Goal: Information Seeking & Learning: Find contact information

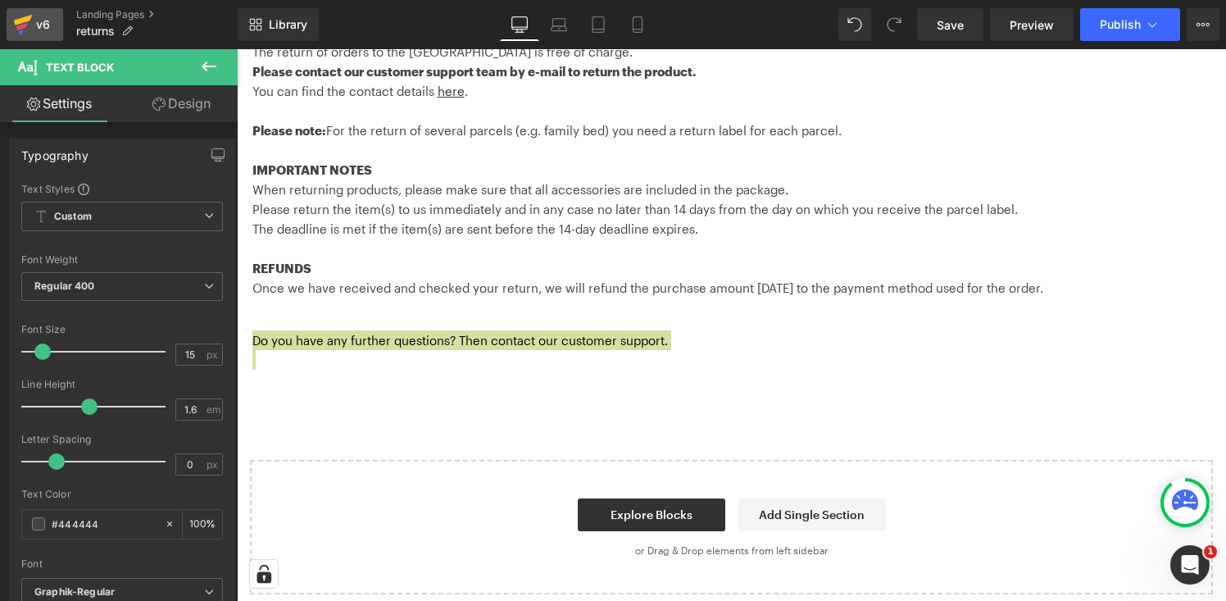
click at [36, 29] on div "v6" at bounding box center [43, 24] width 20 height 21
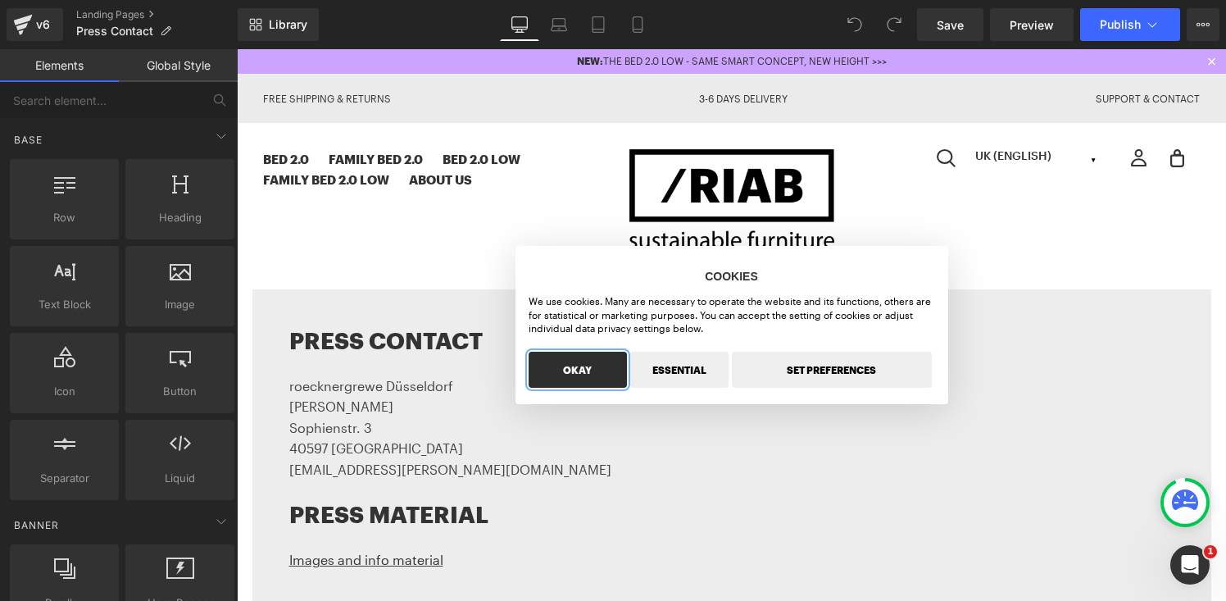
click at [594, 383] on button "OKAY" at bounding box center [578, 370] width 98 height 36
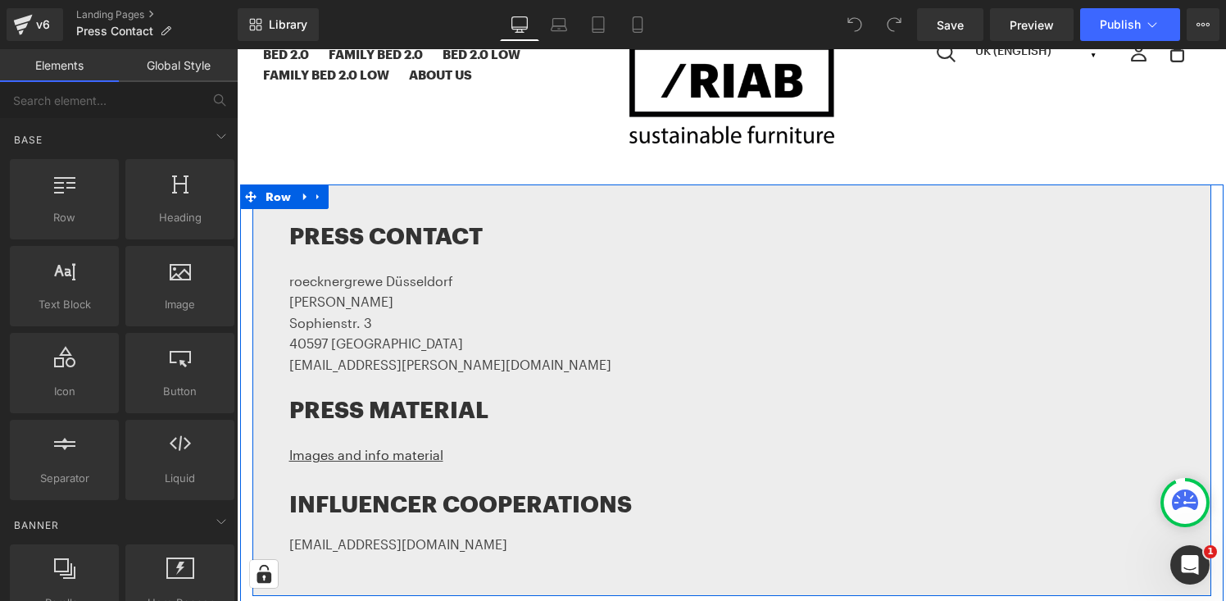
scroll to position [107, 0]
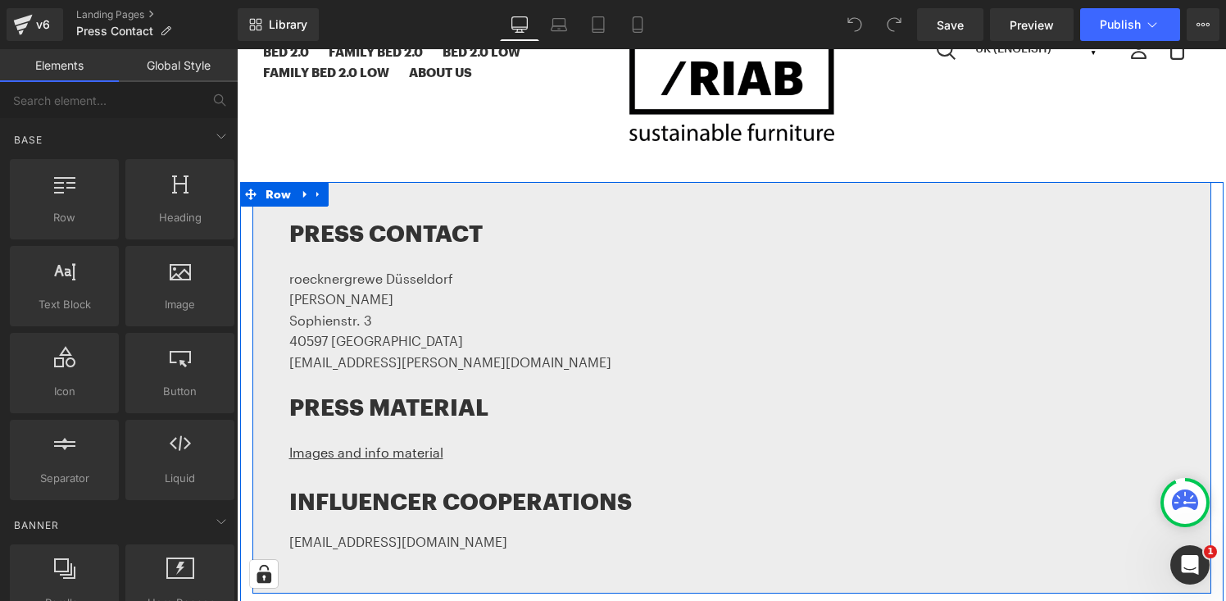
click at [366, 200] on div "PRESS CONTACT Heading roecknergrewe Düsseldorf Anja Grewe Sophienstr. 3 40597 D…" at bounding box center [732, 388] width 959 height 412
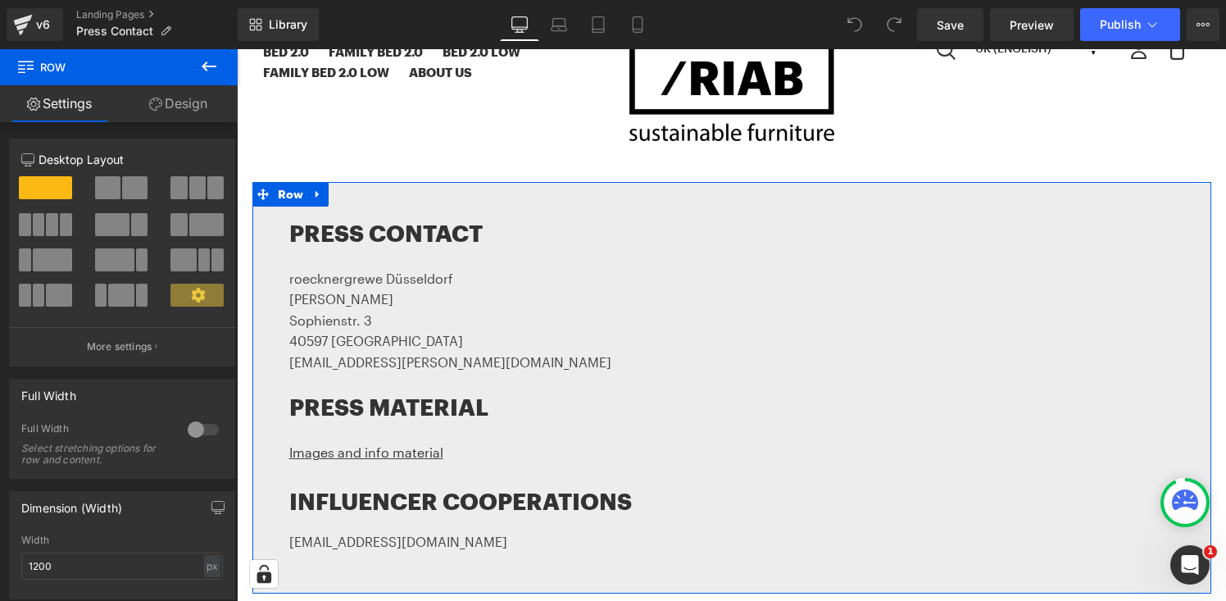
click at [177, 104] on link "Design" at bounding box center [178, 103] width 119 height 37
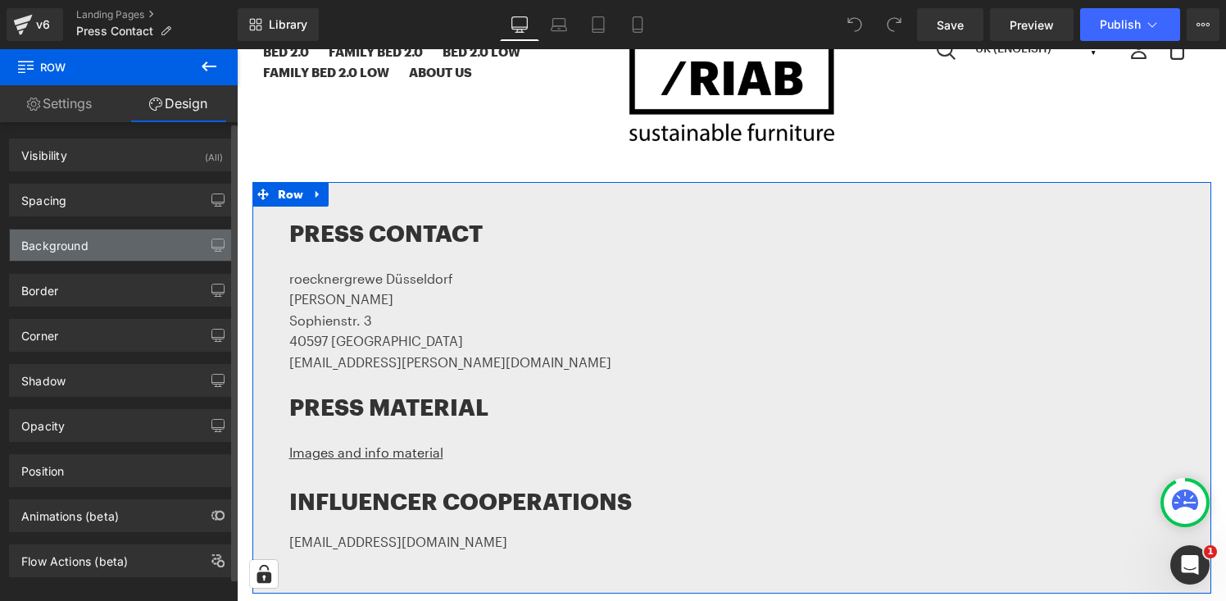
click at [137, 241] on div "Background" at bounding box center [122, 245] width 225 height 31
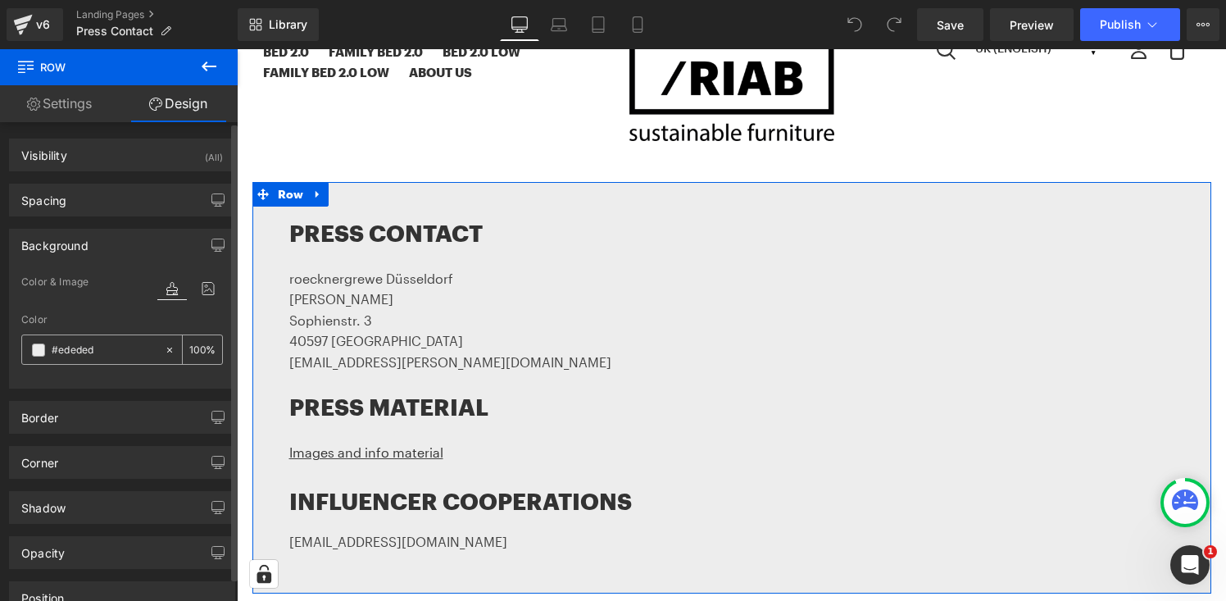
click at [120, 349] on input "#ededed" at bounding box center [104, 350] width 105 height 18
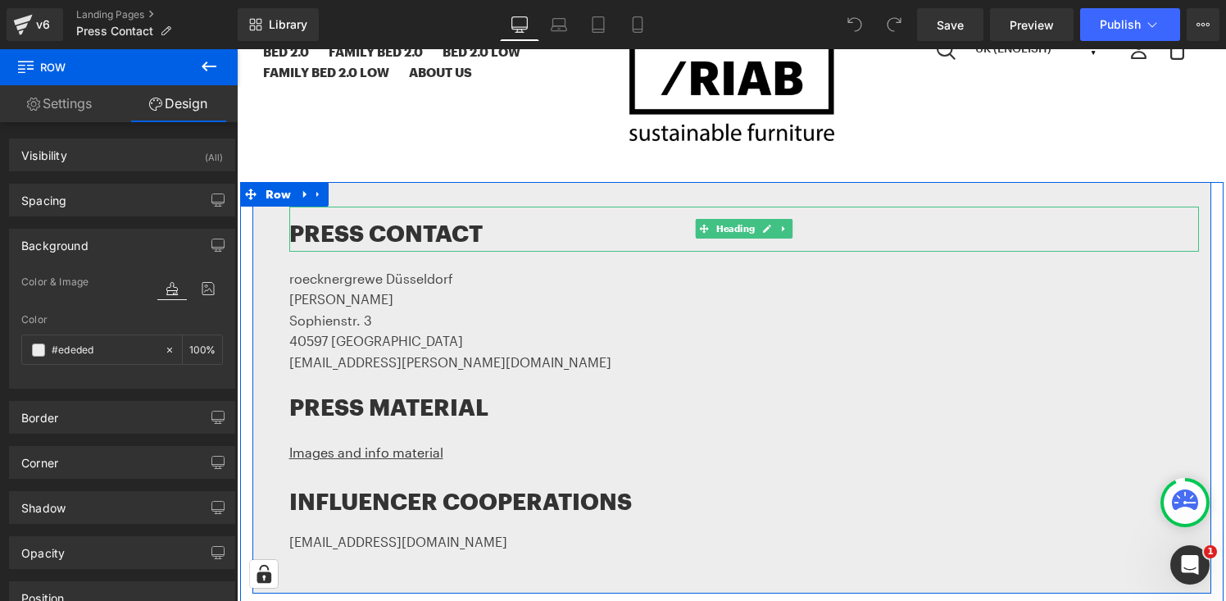
click at [411, 237] on h1 "PRESS CONTACT" at bounding box center [744, 233] width 910 height 37
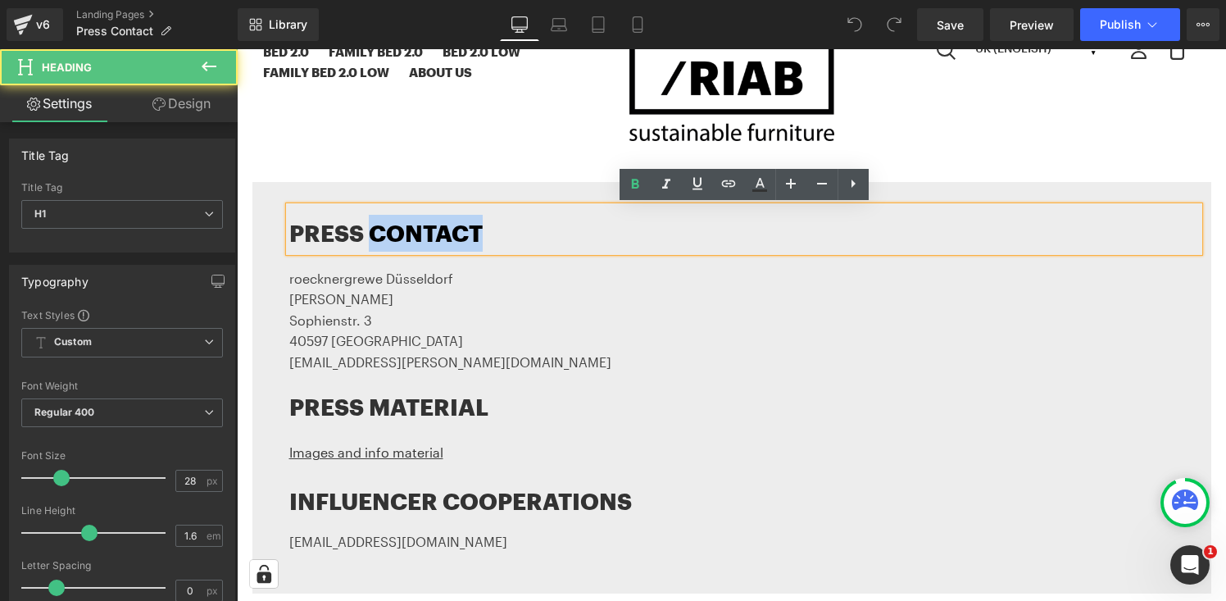
click at [411, 237] on h1 "PRESS CONTACT" at bounding box center [744, 233] width 910 height 37
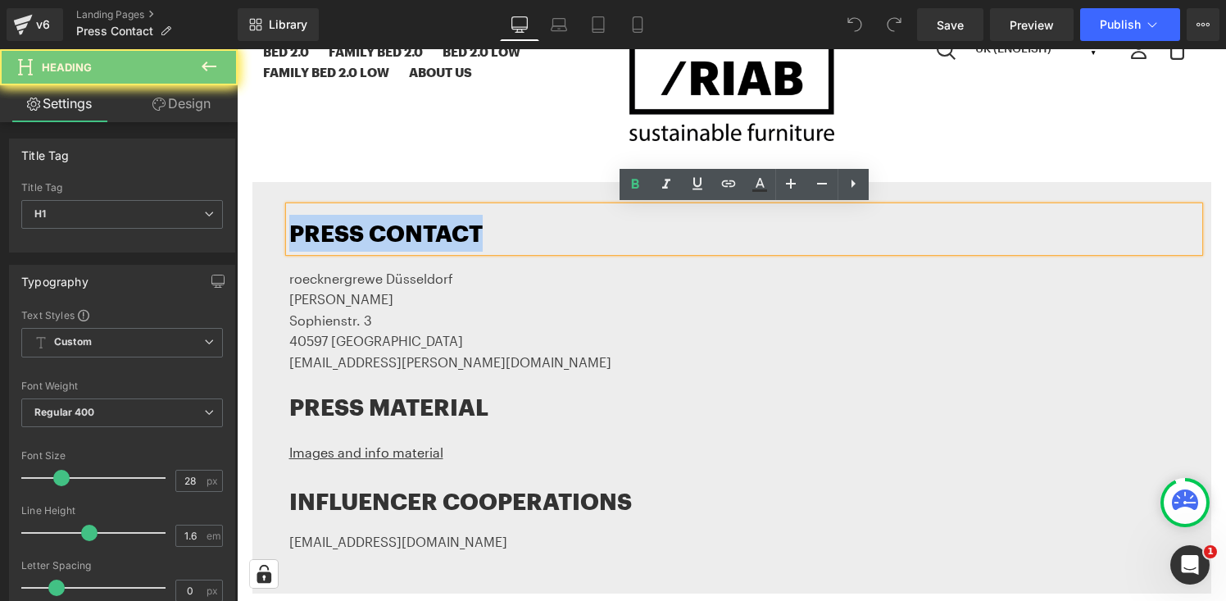
click at [411, 237] on h1 "PRESS CONTACT" at bounding box center [744, 233] width 910 height 37
copy h1 "PRESS CONTACT"
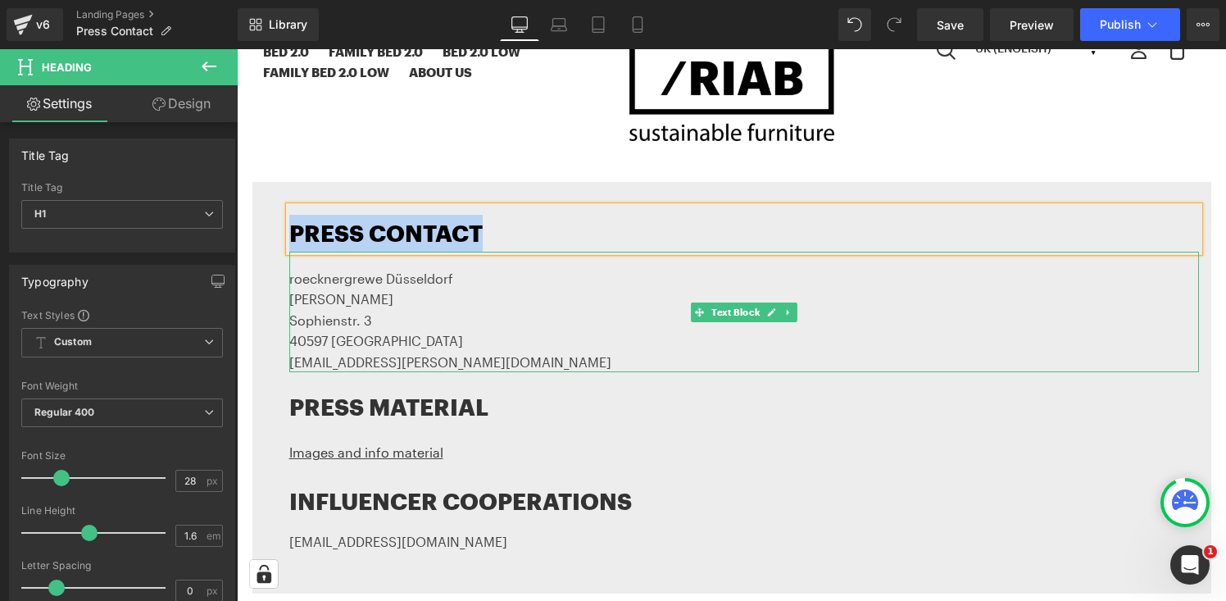
click at [353, 284] on font "roecknergrewe Düsseldorf" at bounding box center [371, 279] width 164 height 16
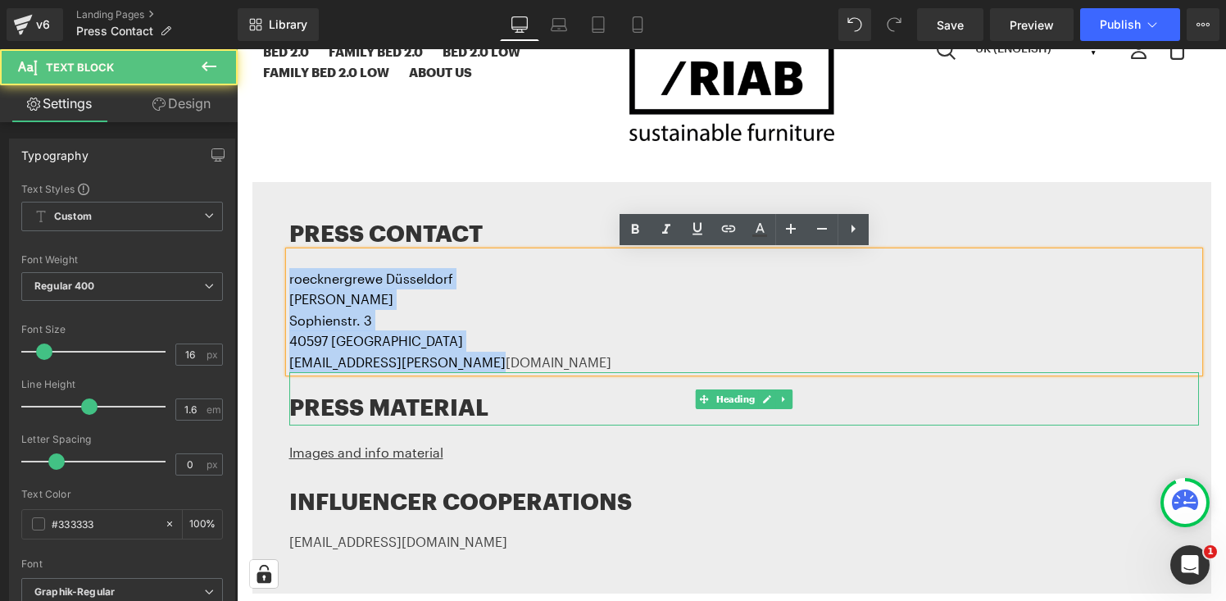
drag, startPoint x: 289, startPoint y: 279, endPoint x: 523, endPoint y: 387, distance: 257.5
click at [523, 387] on div "PRESS CONTACT Heading roecknergrewe Düsseldorf Anja Grewe Sophienstr. 3 40597 D…" at bounding box center [744, 380] width 935 height 346
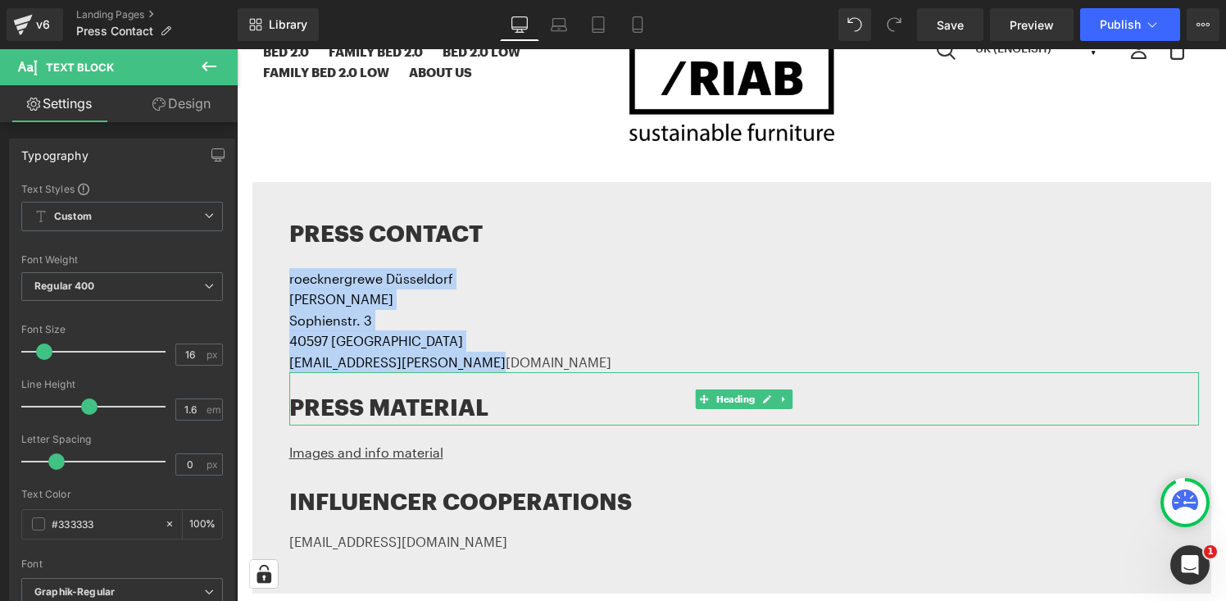
copy div "roecknergrewe Düsseldorf Anja Grewe Sophienstr. 3 40597 Düsseldorf anja.grewe@r…"
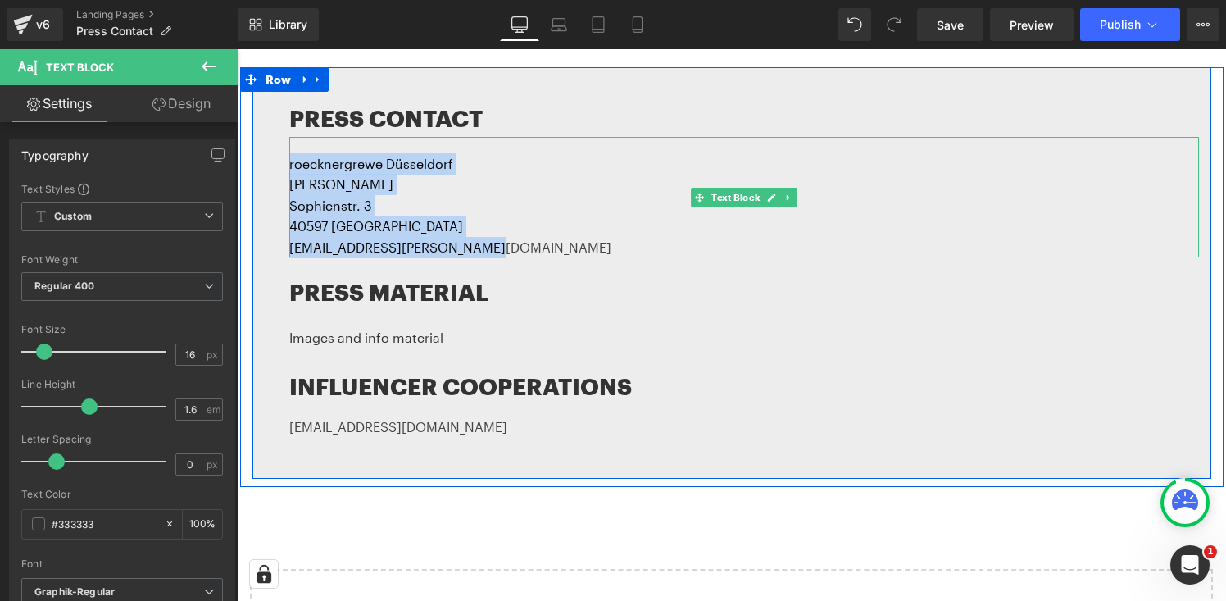
scroll to position [256, 0]
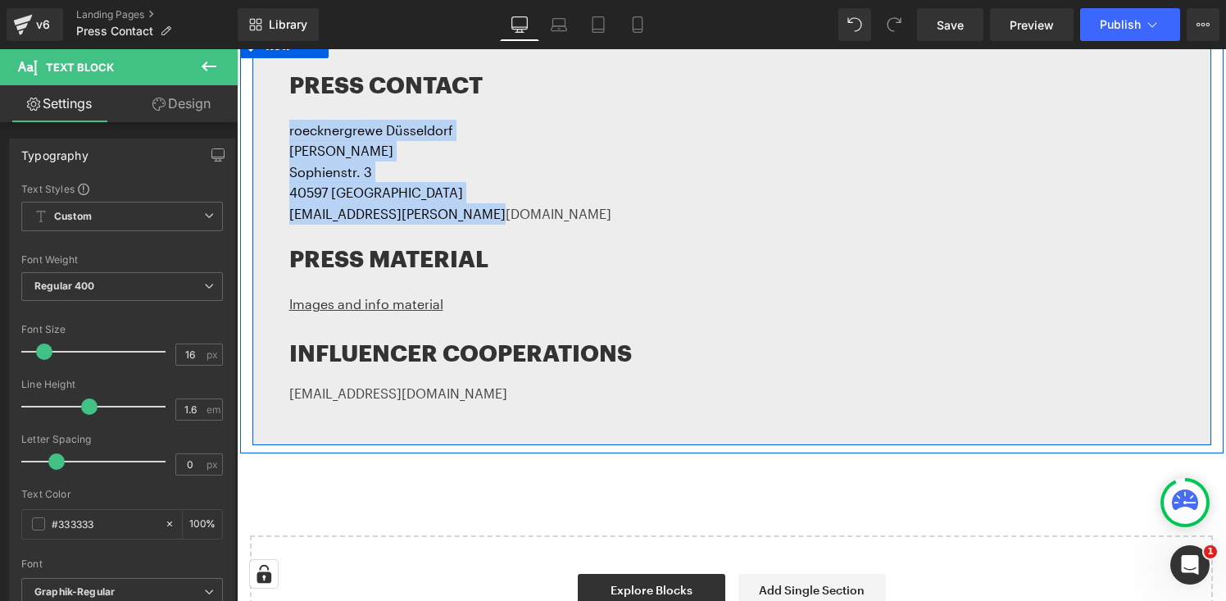
click at [398, 256] on h1 "PRESS MATERIAL" at bounding box center [744, 258] width 910 height 37
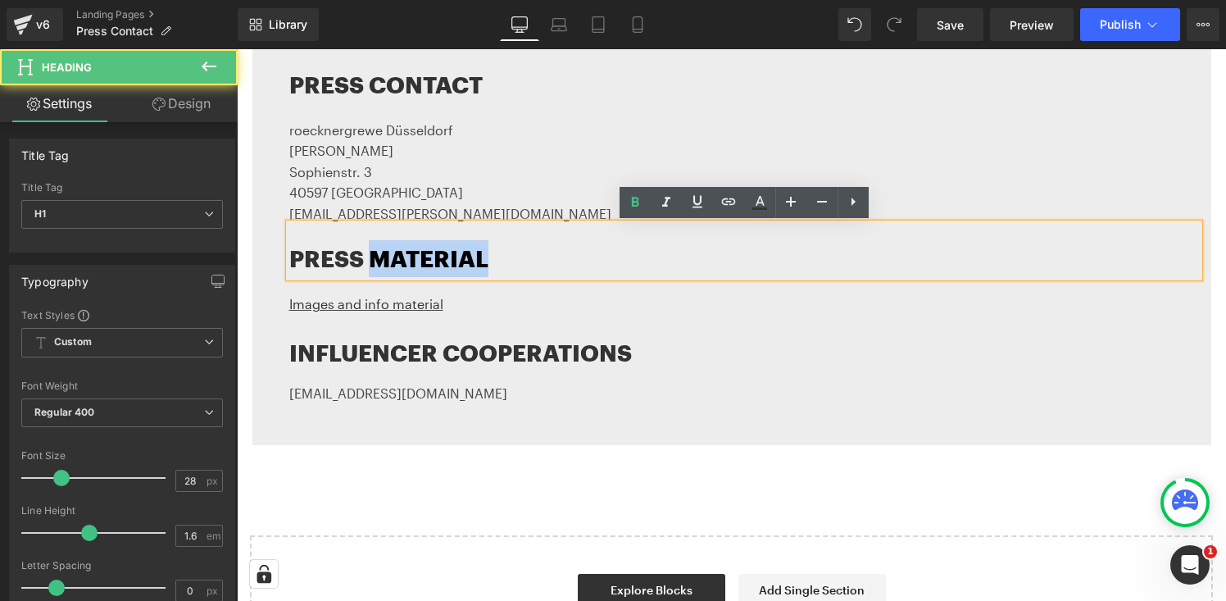
click at [398, 256] on h1 "PRESS MATERIAL" at bounding box center [744, 258] width 910 height 37
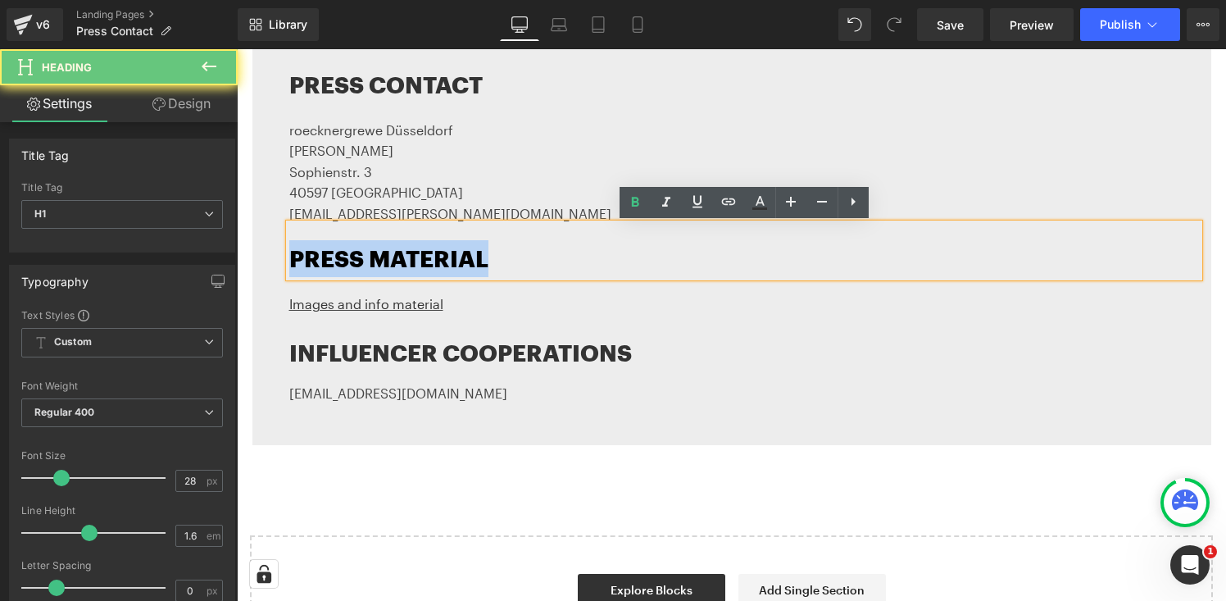
click at [398, 256] on h1 "PRESS MATERIAL" at bounding box center [744, 258] width 910 height 37
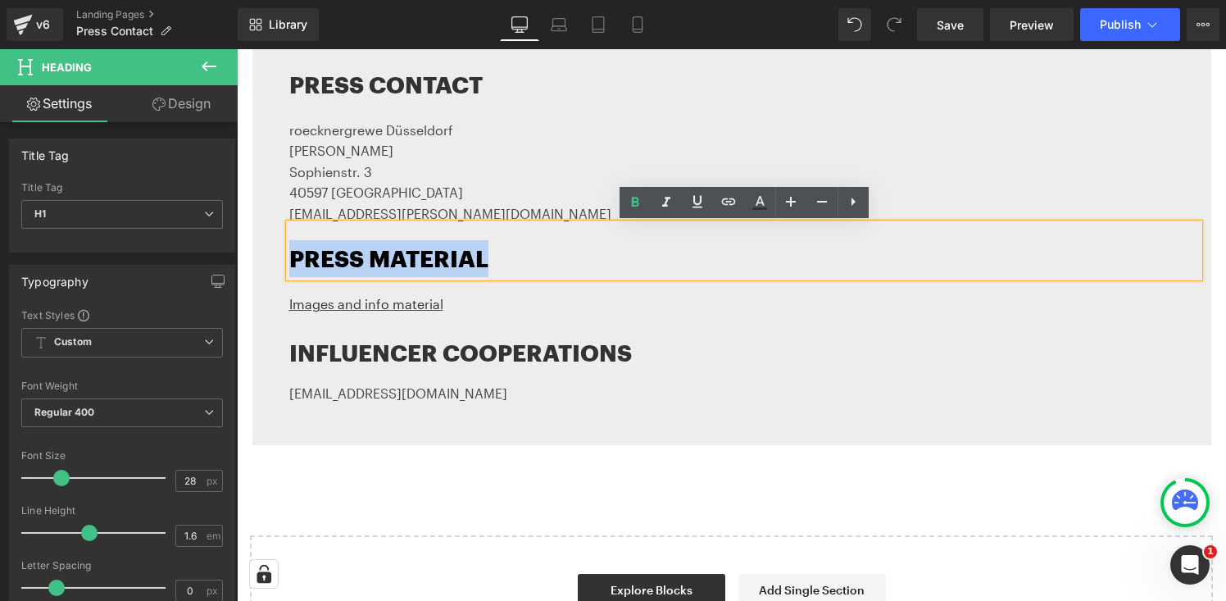
copy h1 "PRESS MATERIAL"
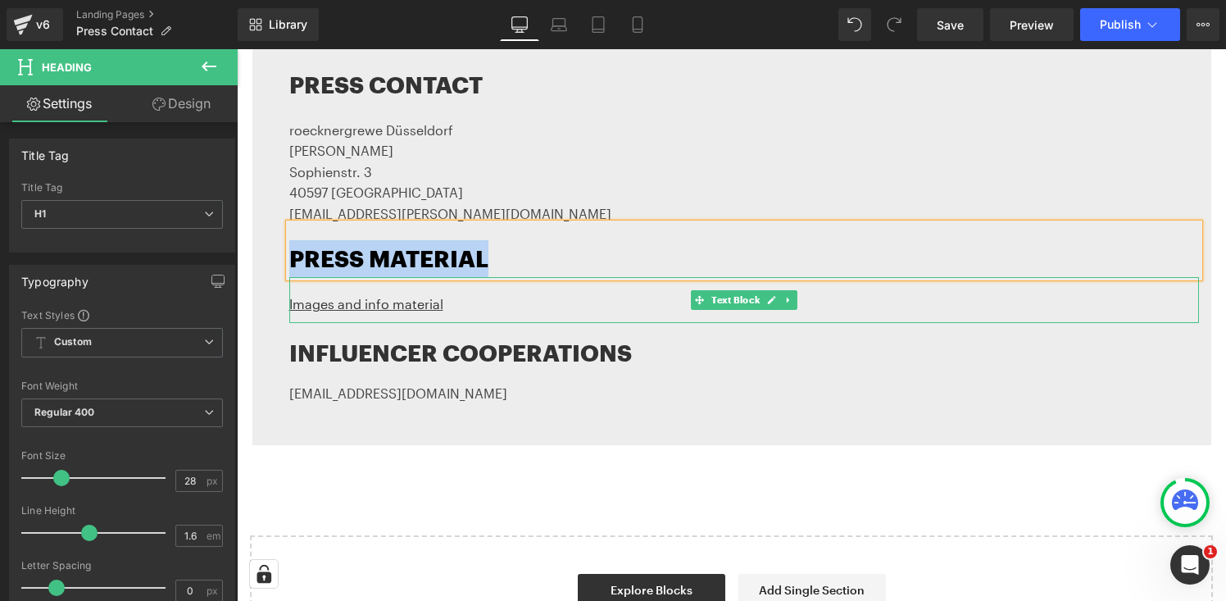
click at [462, 307] on p "Images and info material" at bounding box center [744, 304] width 910 height 21
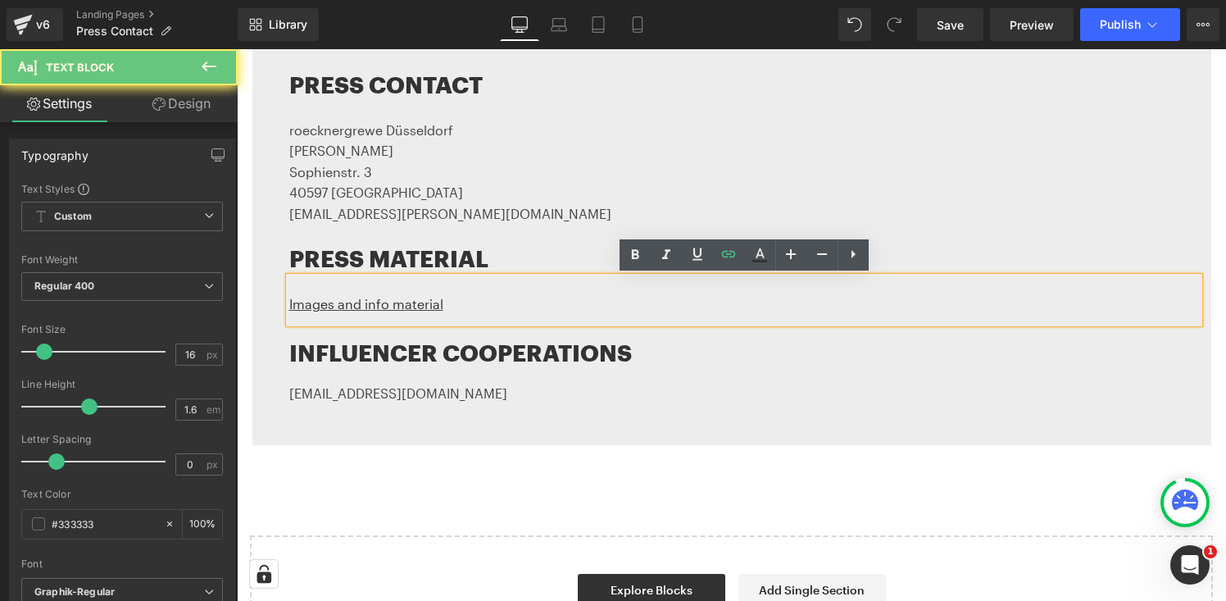
click at [462, 307] on p "Images and info material" at bounding box center [744, 304] width 910 height 21
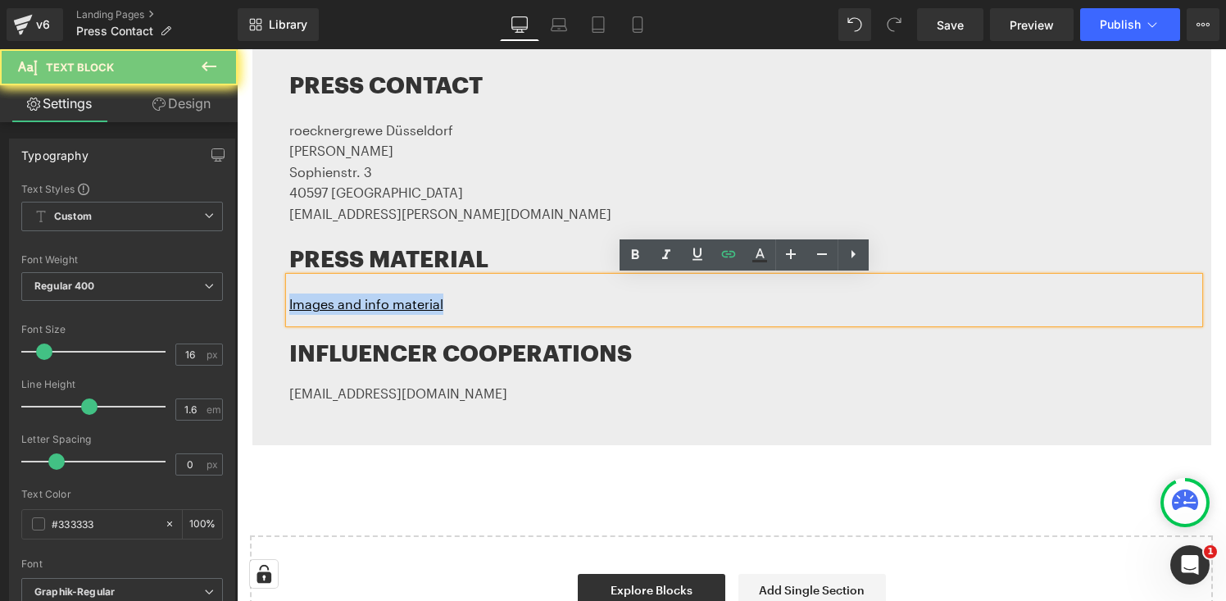
copy link "Images and info material"
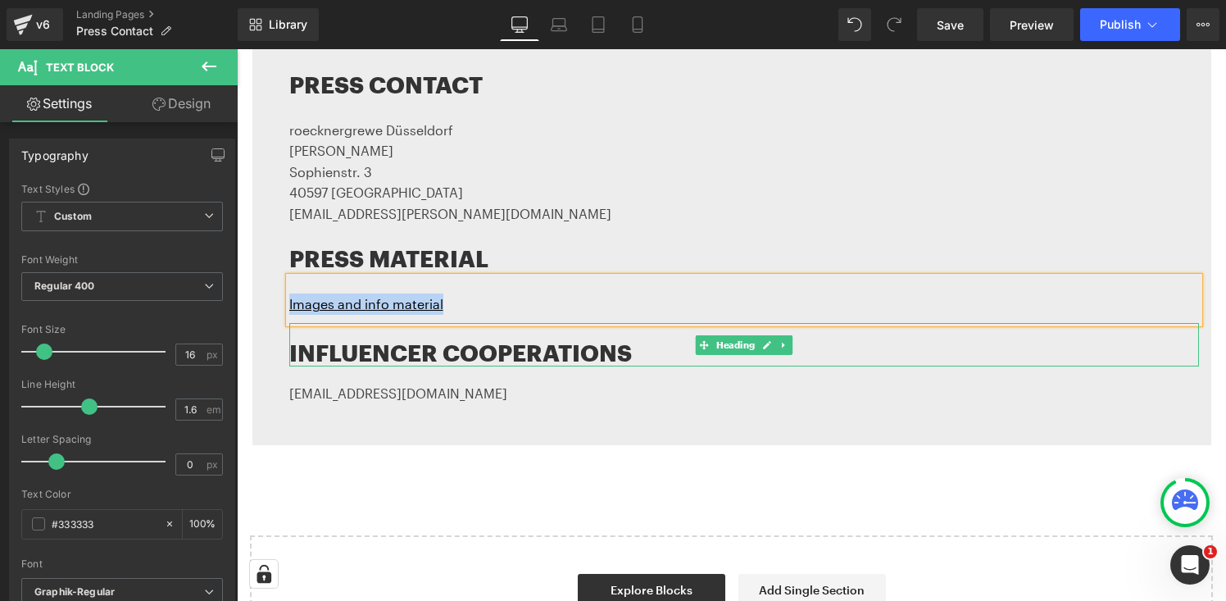
click at [451, 346] on h1 "INFLUENCER COOPERATIONS" at bounding box center [744, 353] width 910 height 28
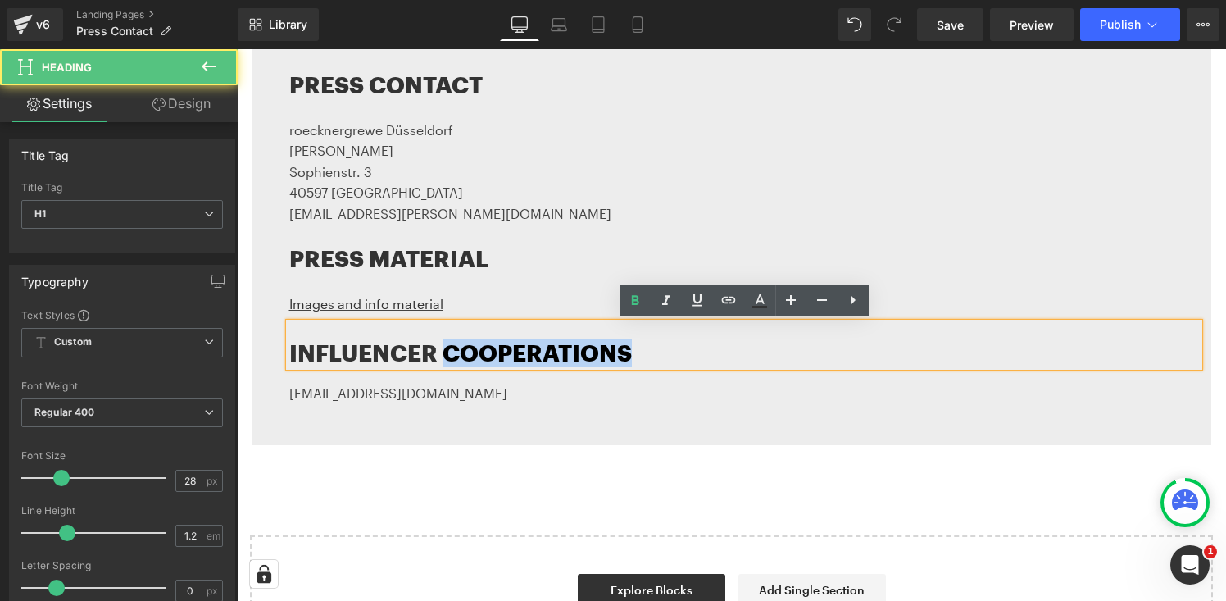
click at [451, 346] on h1 "INFLUENCER COOPERATIONS" at bounding box center [744, 353] width 910 height 28
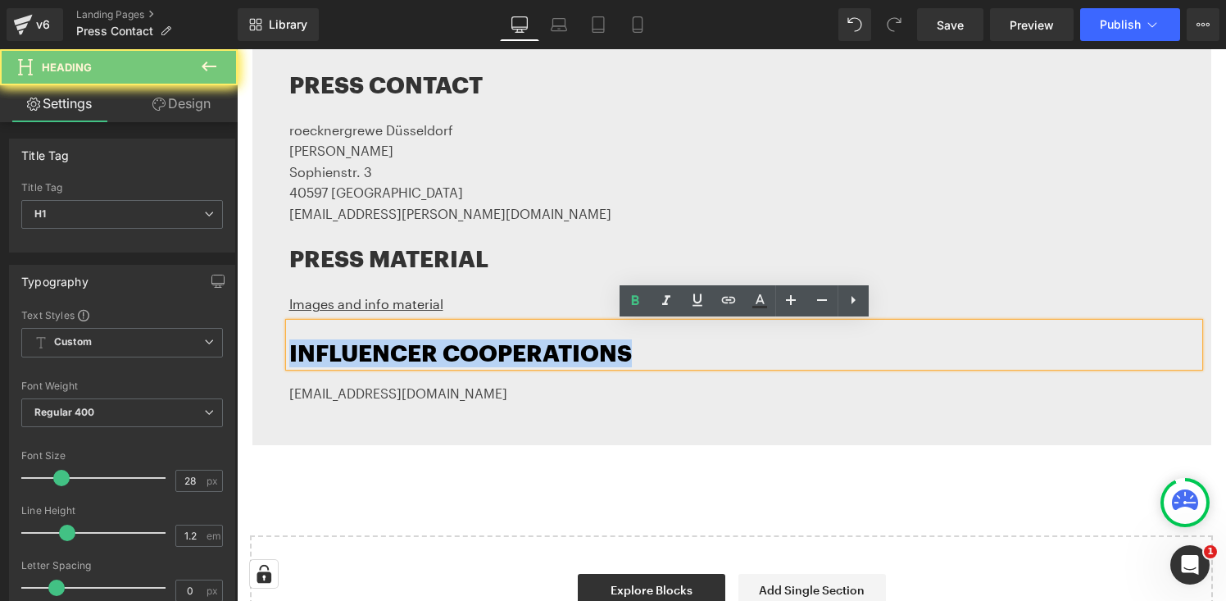
click at [451, 346] on h1 "INFLUENCER COOPERATIONS" at bounding box center [744, 353] width 910 height 28
copy h1 "INFLUENCER COOPERATIONS"
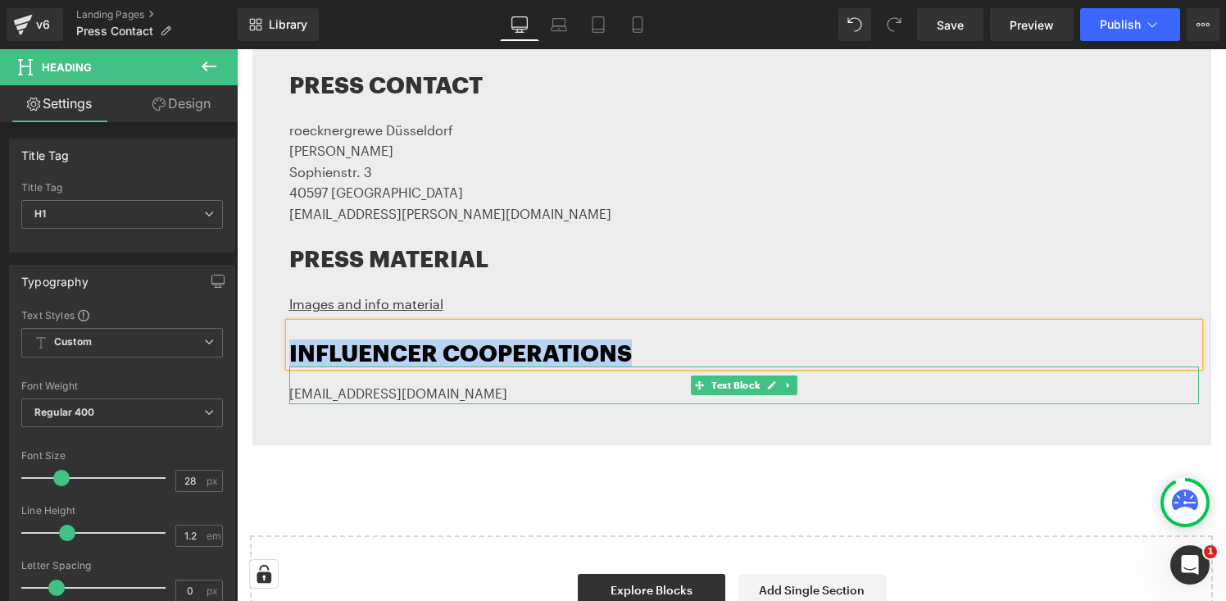
click at [408, 393] on font "business@roominabox.com" at bounding box center [398, 393] width 218 height 16
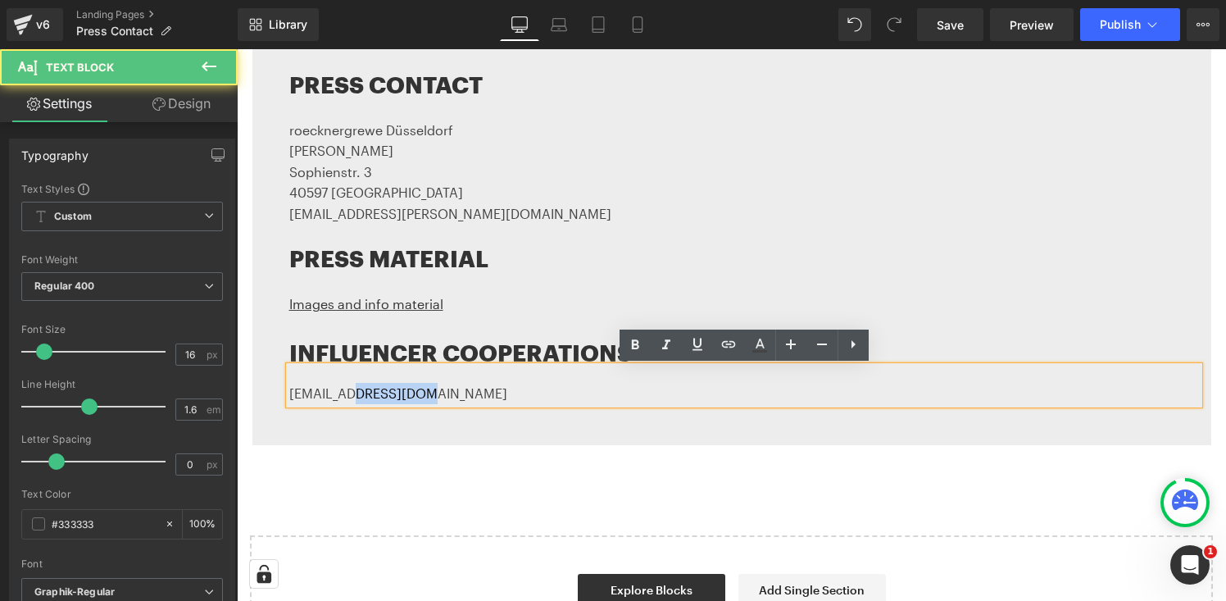
click at [408, 393] on font "business@roominabox.com" at bounding box center [398, 393] width 218 height 16
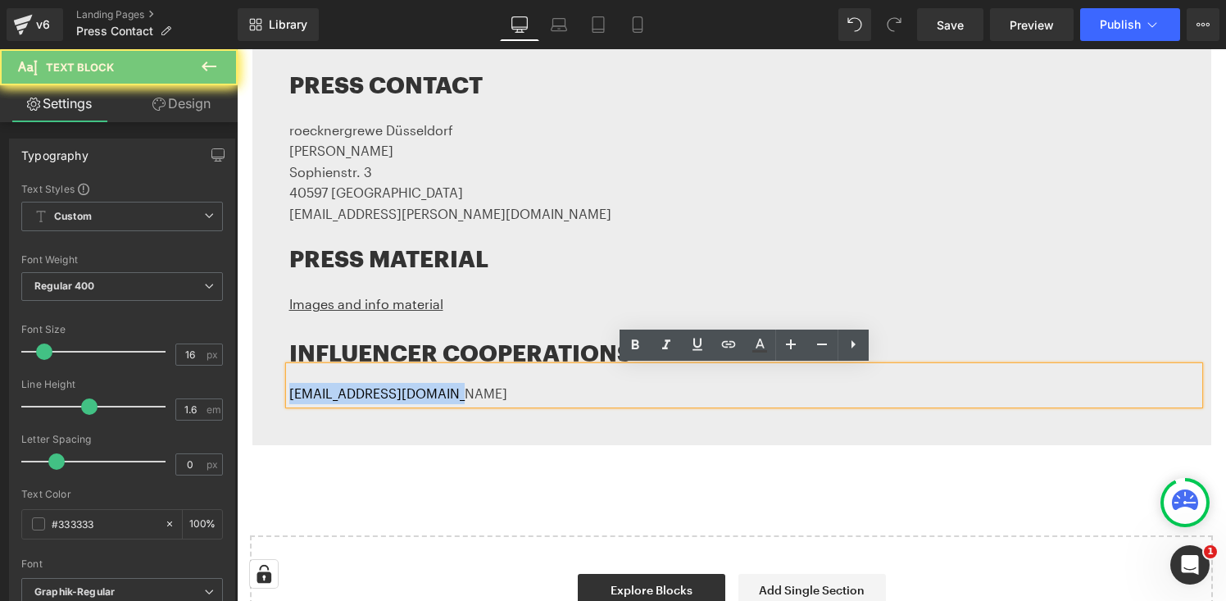
copy font "business@roominabox.com"
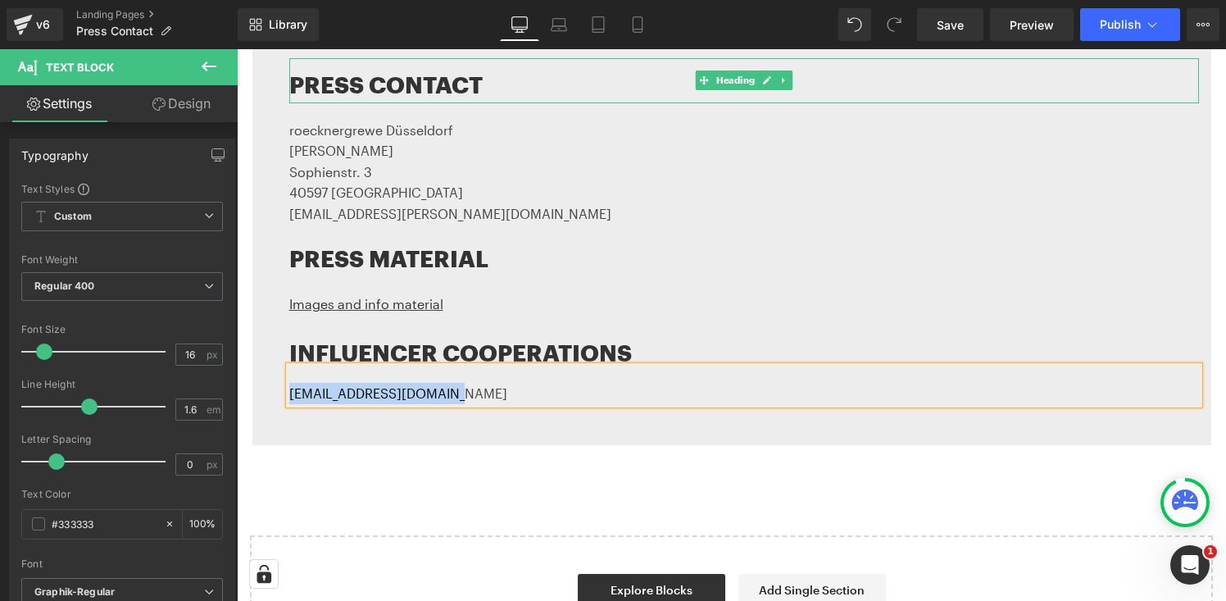
click at [392, 88] on h1 "PRESS CONTACT" at bounding box center [744, 84] width 910 height 37
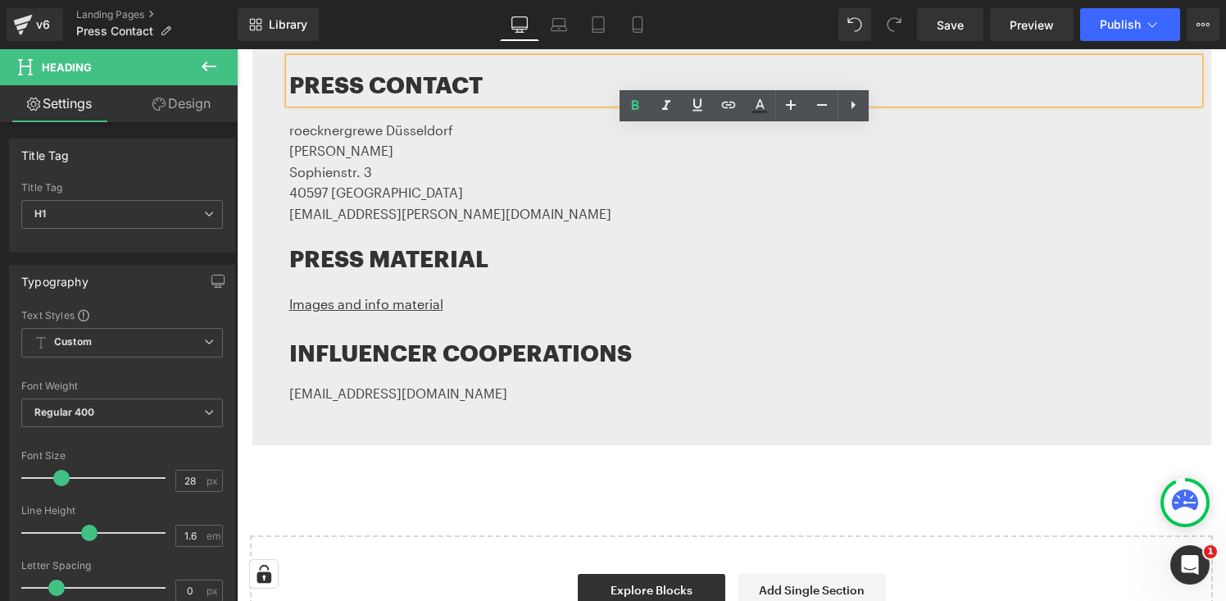
click at [250, 134] on div "PRESS CONTACT Heading roecknergrewe Düsseldorf Anja Grewe Sophienstr. 3 40597 D…" at bounding box center [732, 240] width 984 height 412
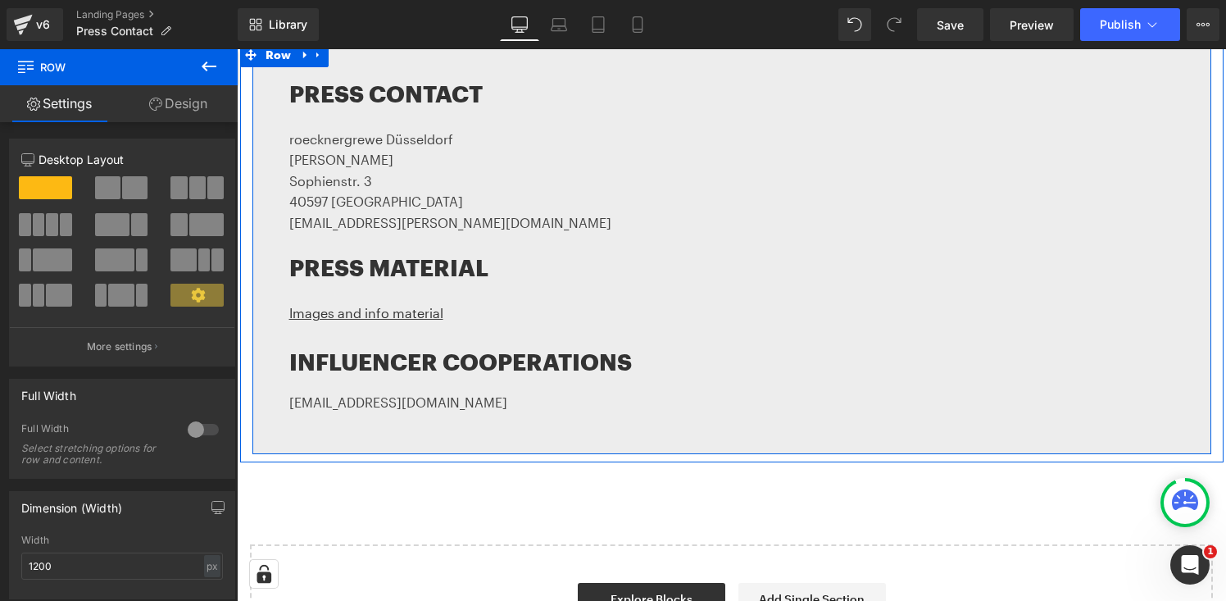
scroll to position [254, 0]
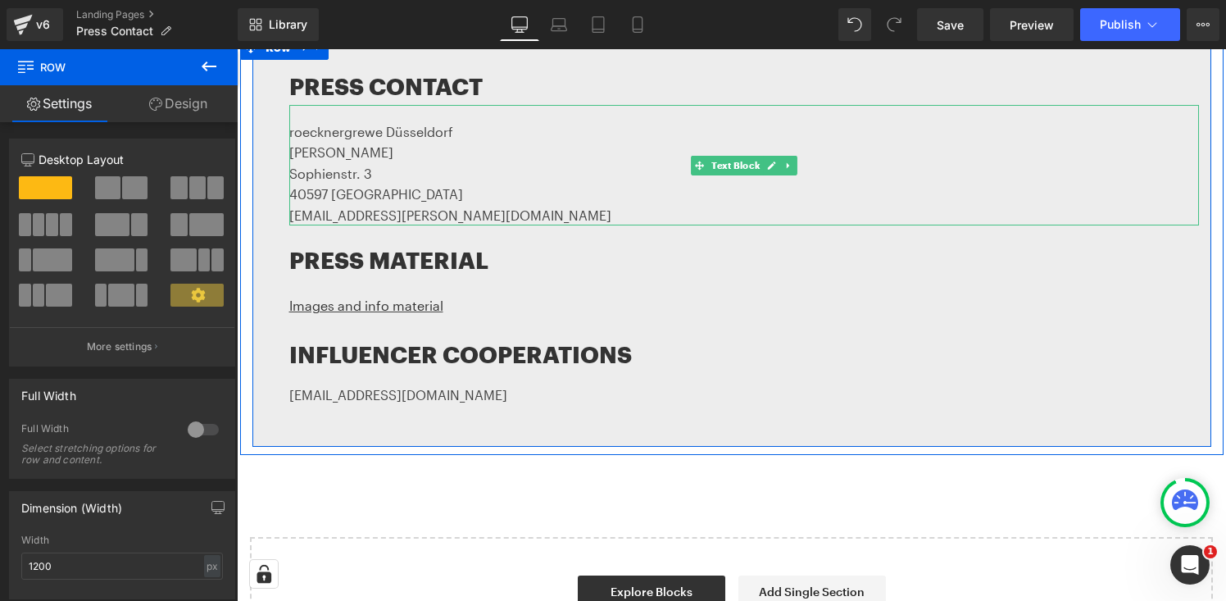
click at [323, 151] on font "Anja Grewe" at bounding box center [341, 152] width 104 height 16
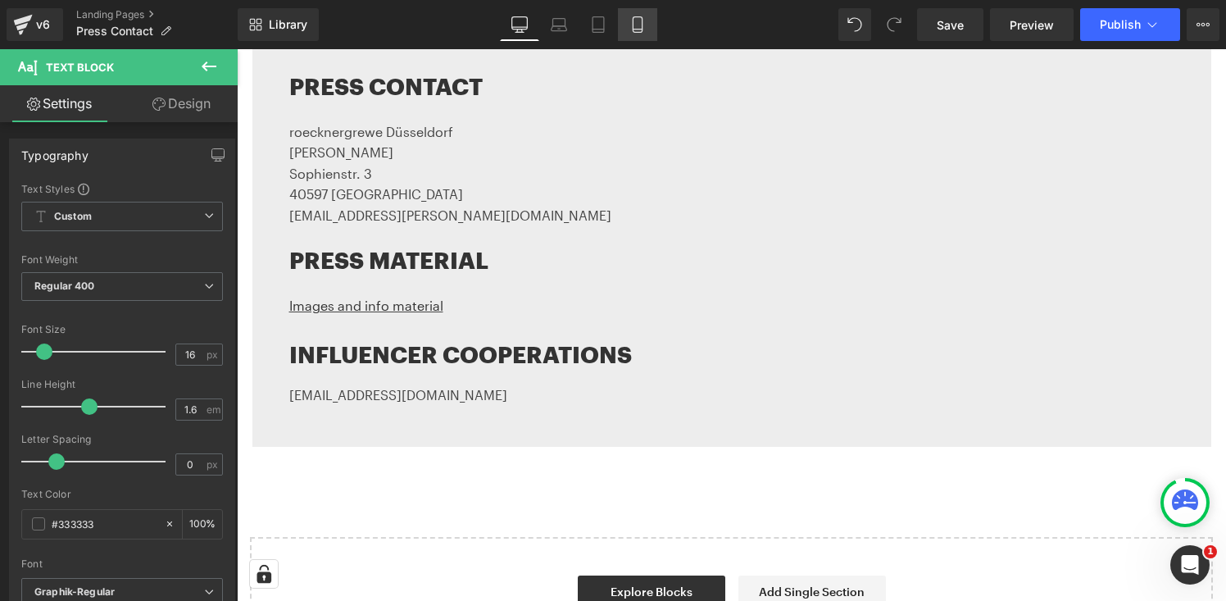
click at [642, 39] on link "Mobile" at bounding box center [637, 24] width 39 height 33
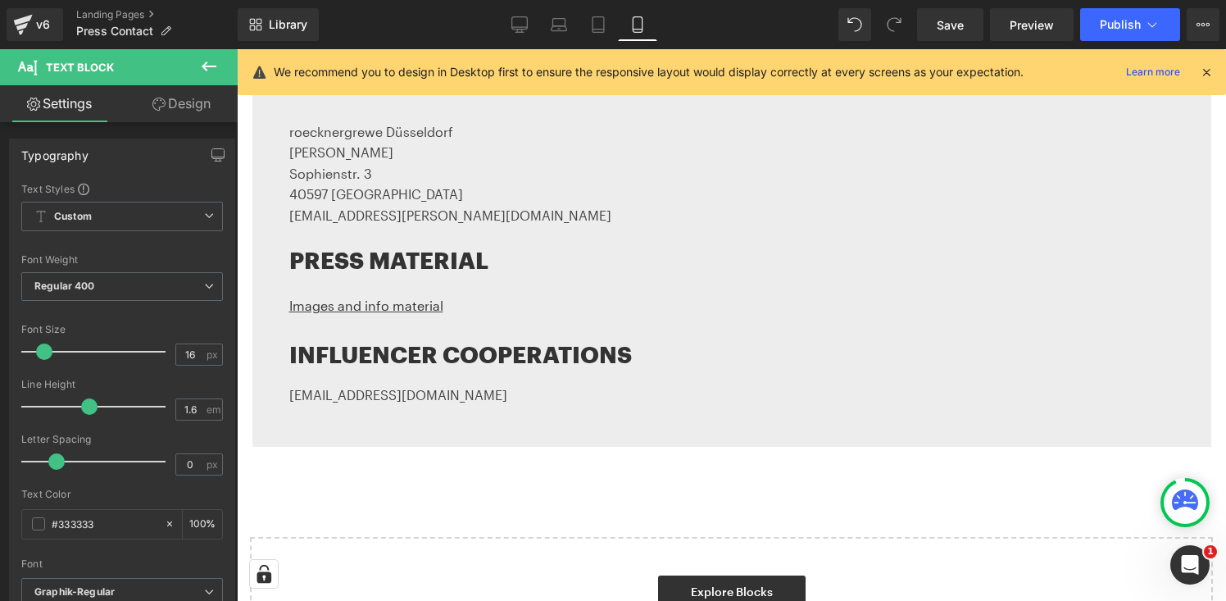
type input "100"
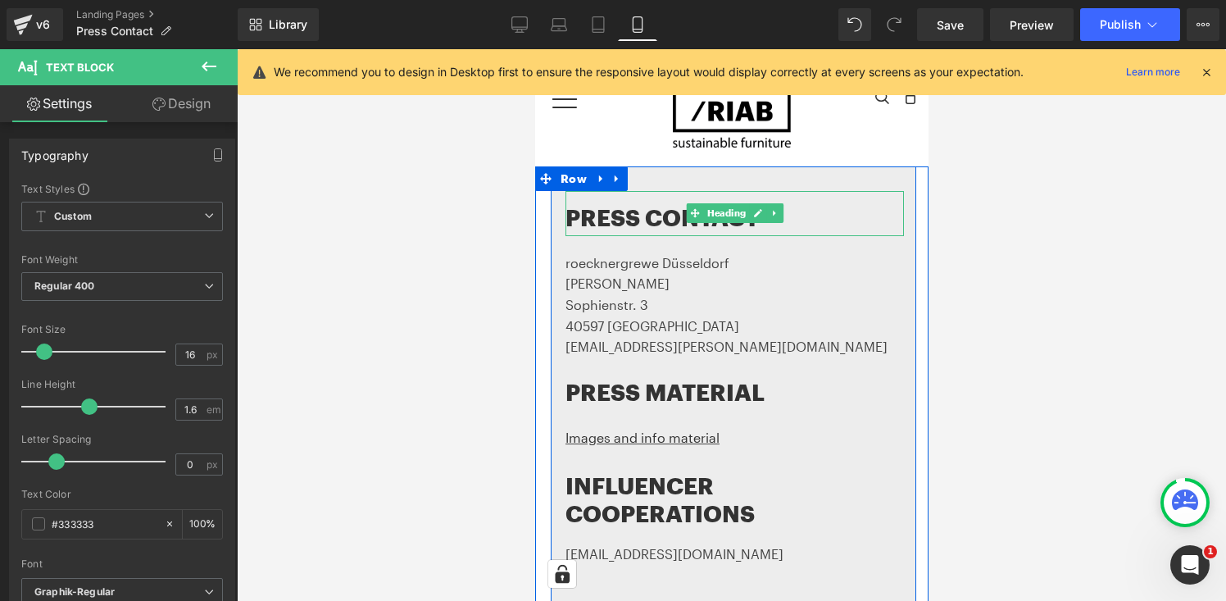
click at [623, 221] on h1 "PRESS CONTACT" at bounding box center [734, 217] width 339 height 37
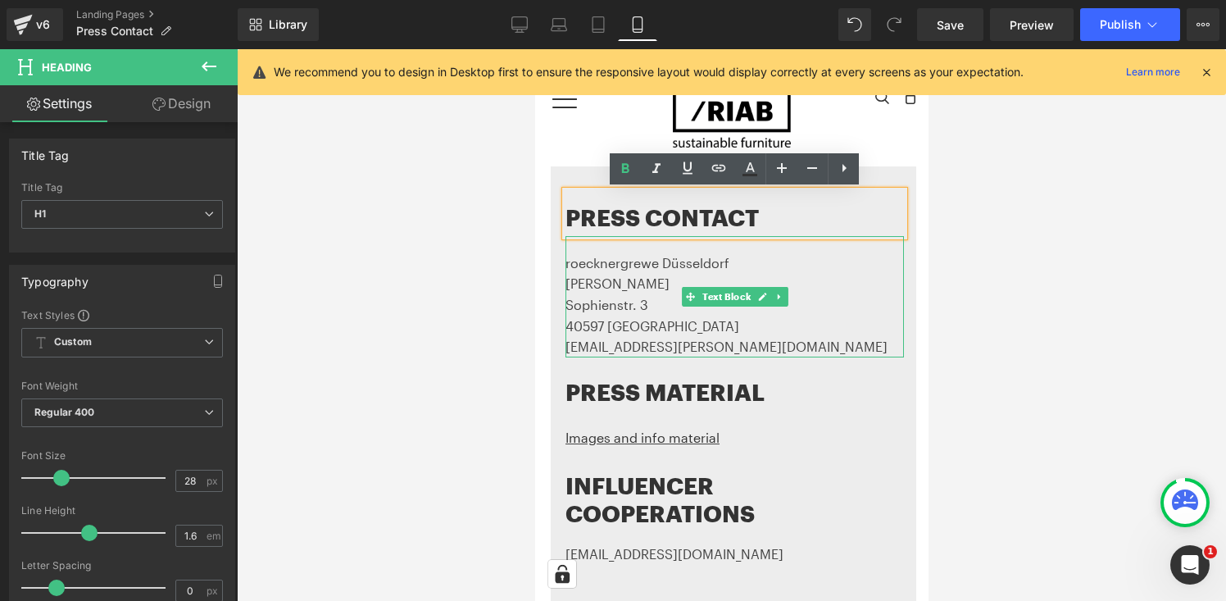
click at [608, 294] on p "Sophienstr. 3" at bounding box center [734, 304] width 339 height 21
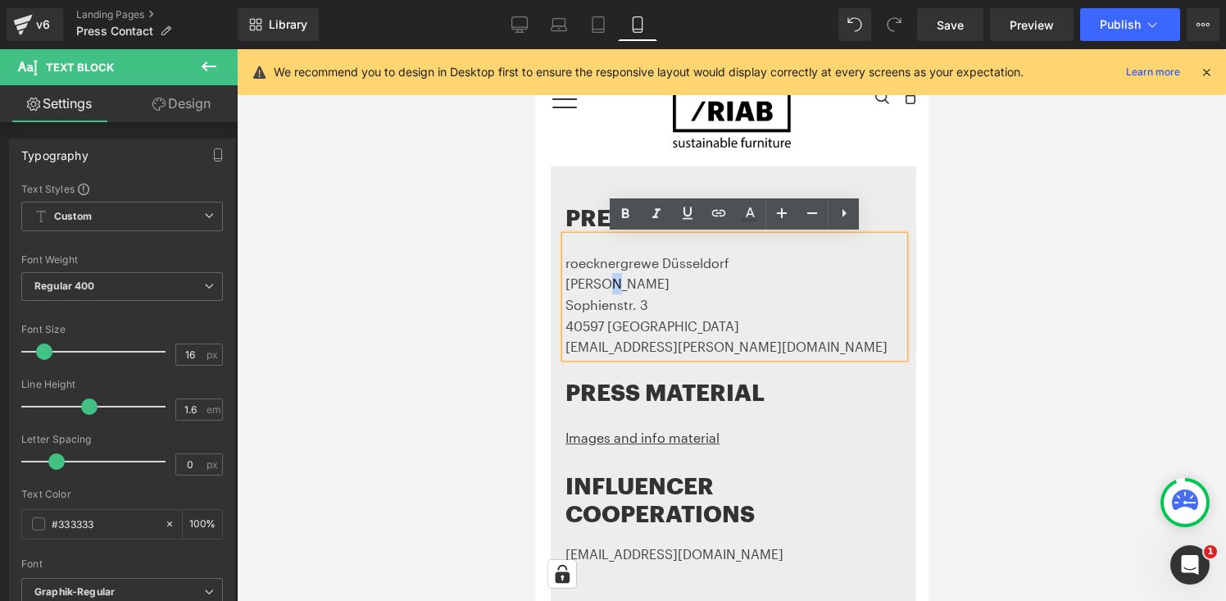
click at [608, 280] on font "Anja Grewe" at bounding box center [617, 283] width 104 height 16
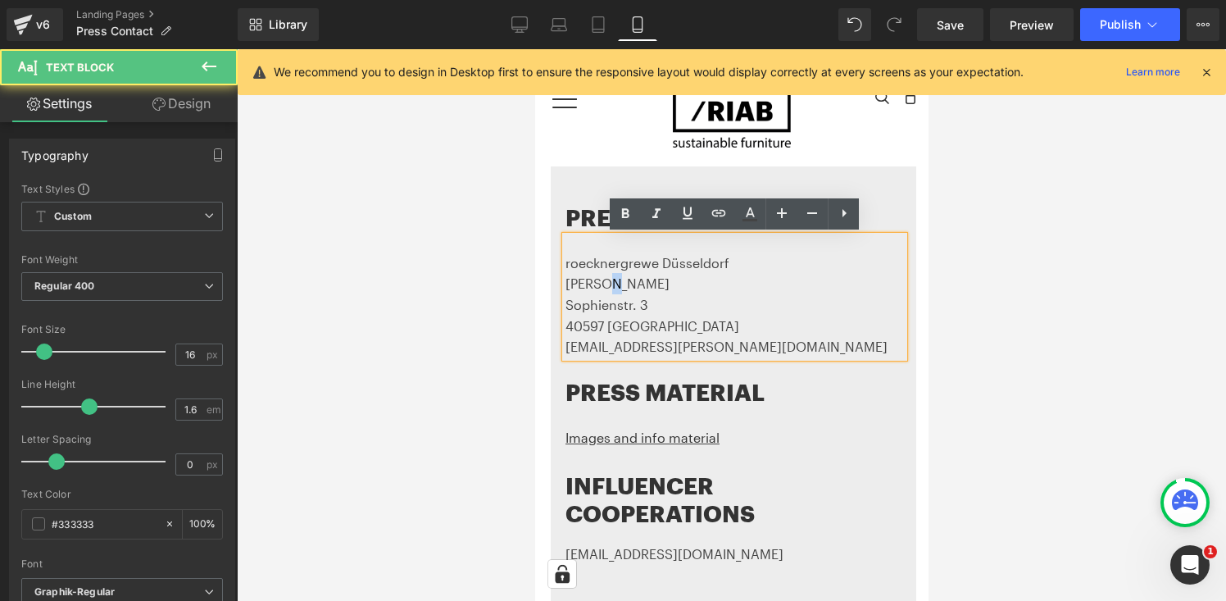
click at [608, 280] on font "Anja Grewe" at bounding box center [617, 283] width 104 height 16
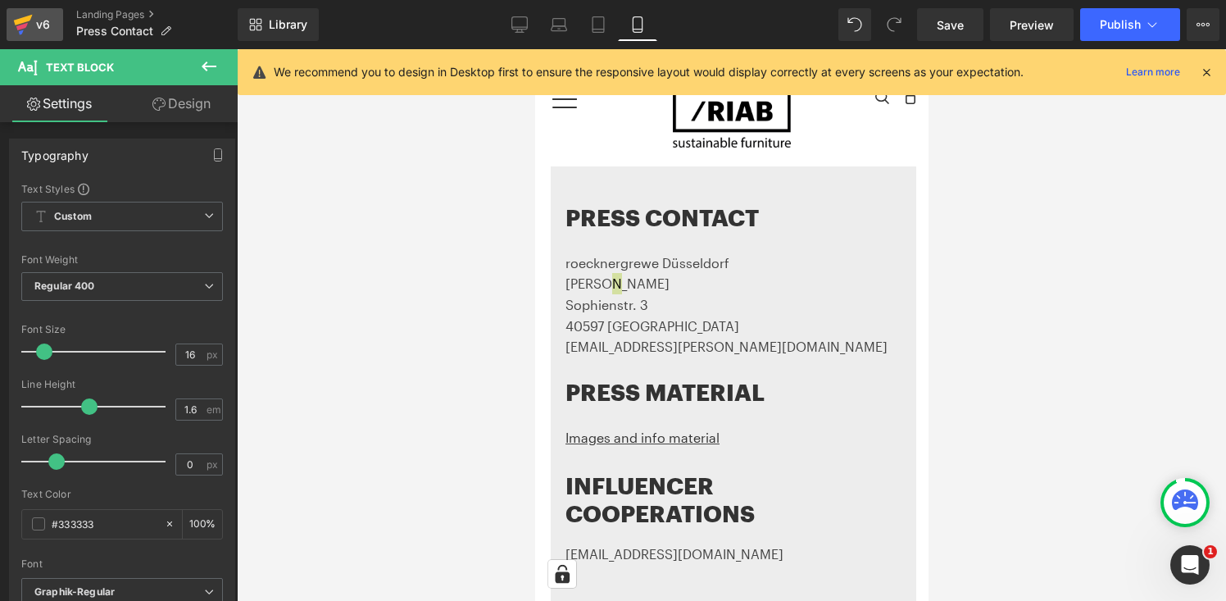
click at [29, 24] on icon at bounding box center [23, 24] width 20 height 41
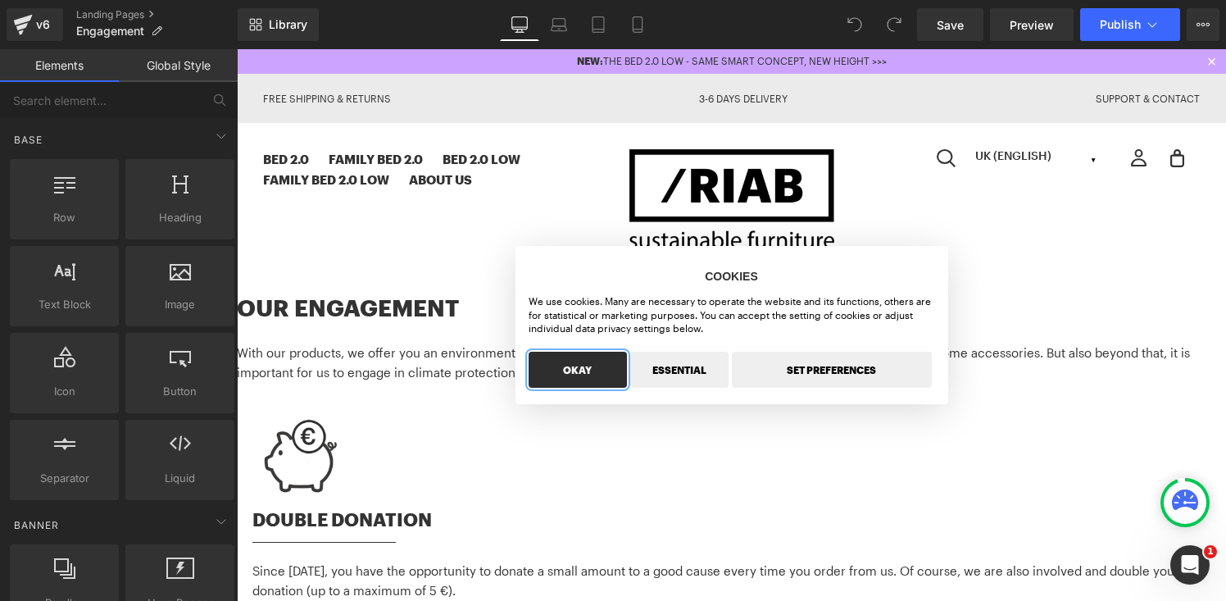
click at [609, 376] on button "OKAY" at bounding box center [578, 370] width 98 height 36
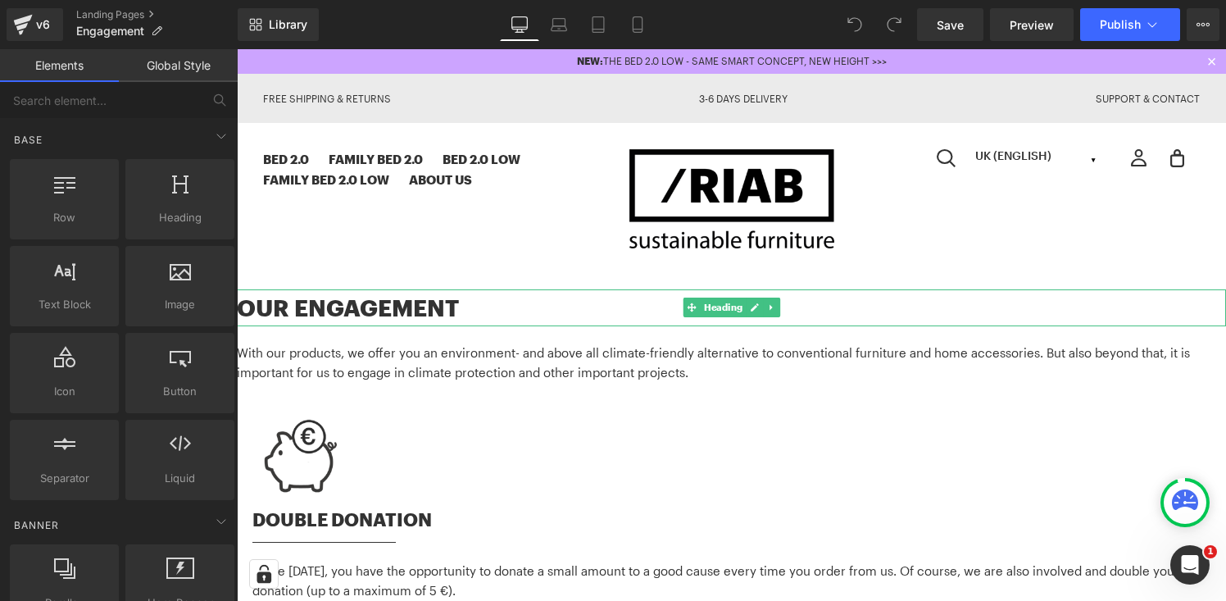
click at [422, 308] on h1 "OUR ENGAGEMENT" at bounding box center [732, 307] width 990 height 37
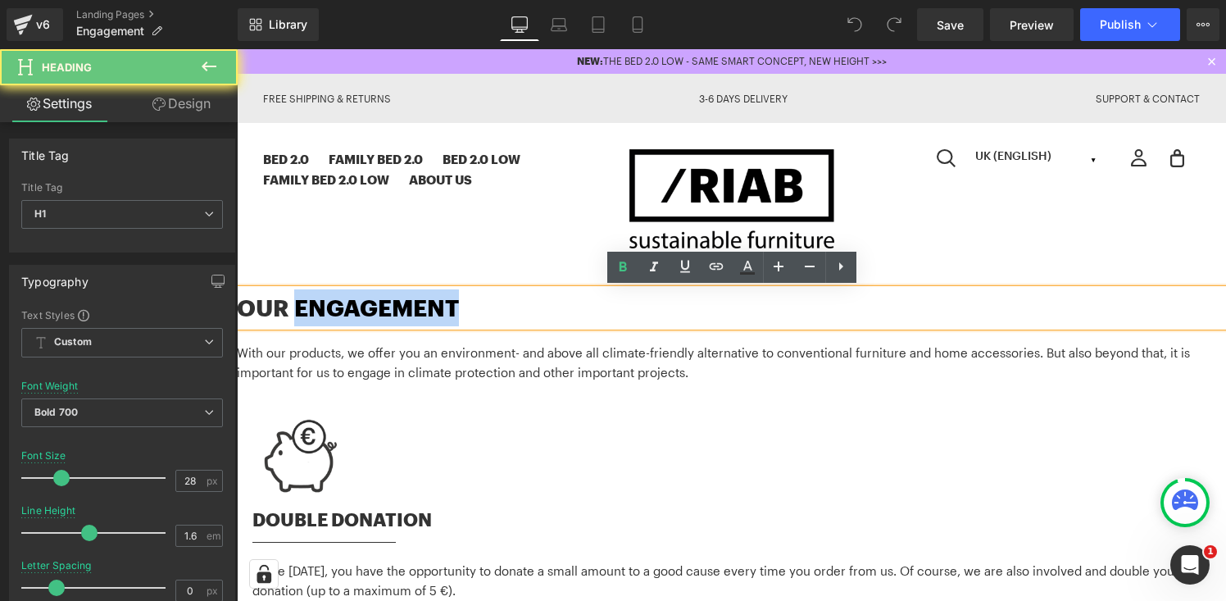
click at [422, 308] on h1 "OUR ENGAGEMENT" at bounding box center [732, 307] width 990 height 37
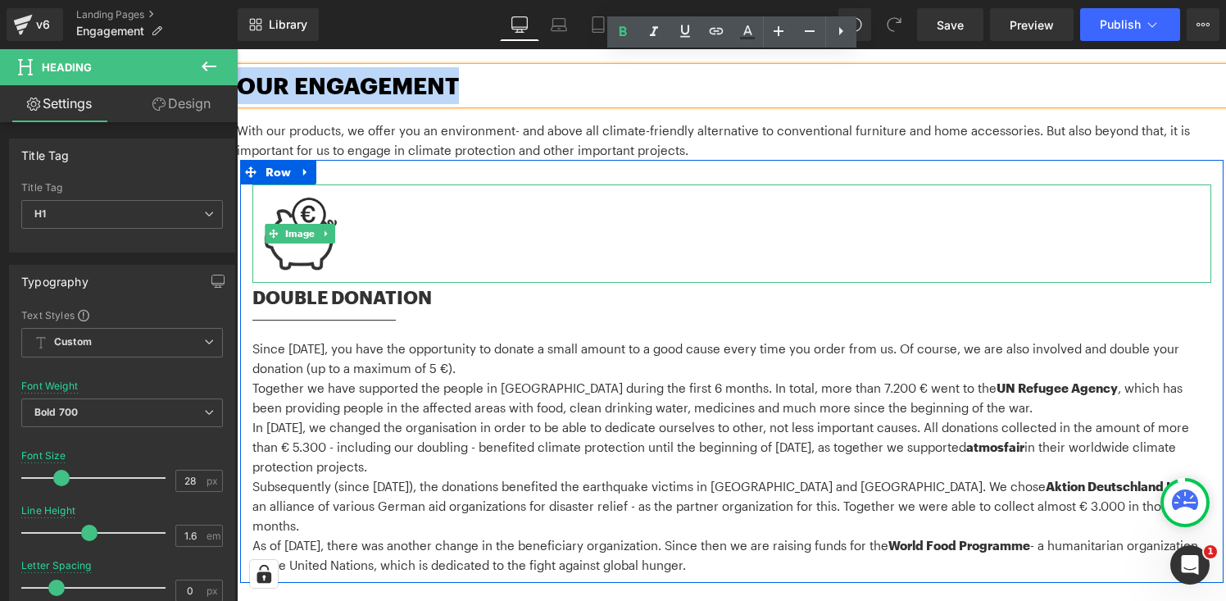
scroll to position [198, 0]
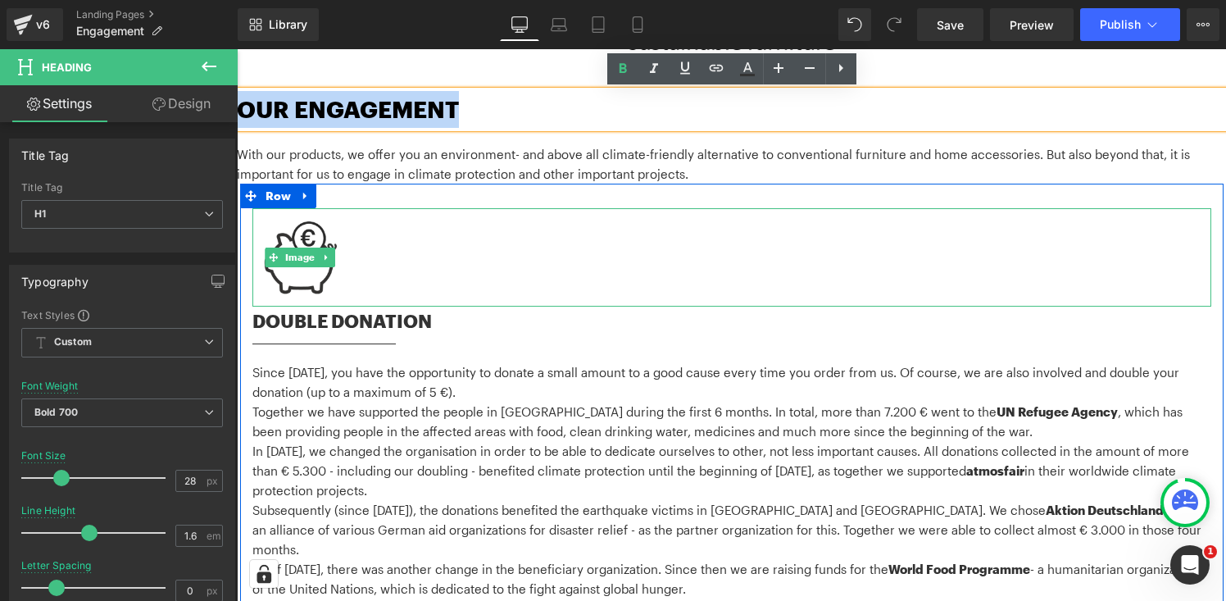
click at [310, 280] on img at bounding box center [301, 257] width 96 height 98
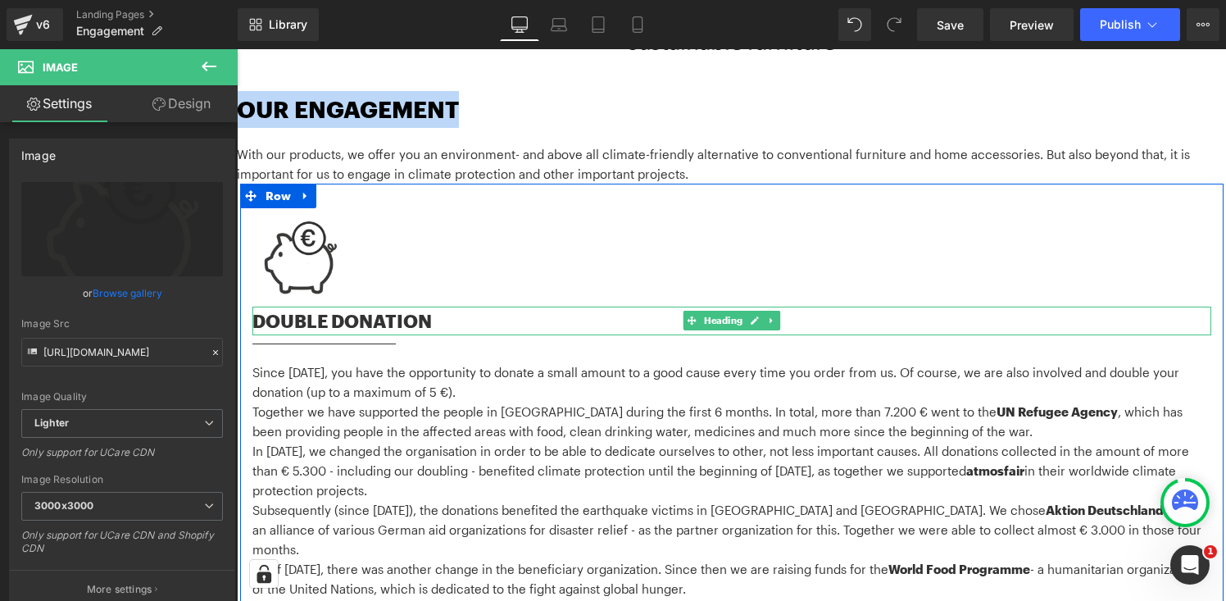
click at [316, 321] on h2 "DOUBLE DONATION" at bounding box center [732, 321] width 959 height 29
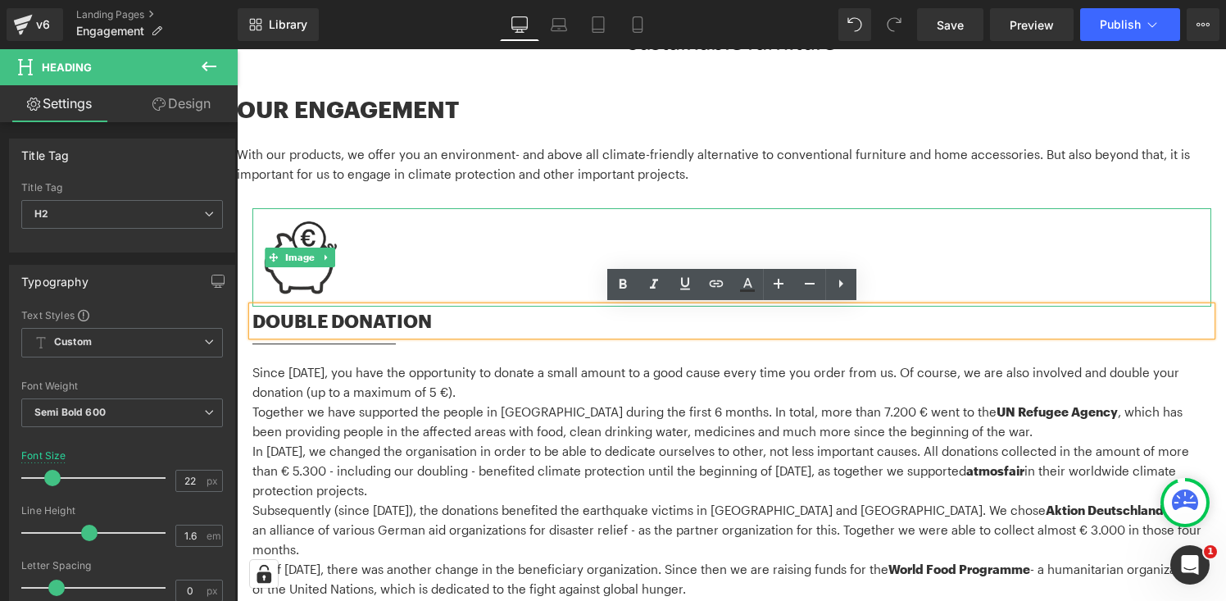
click at [312, 225] on img at bounding box center [301, 257] width 96 height 98
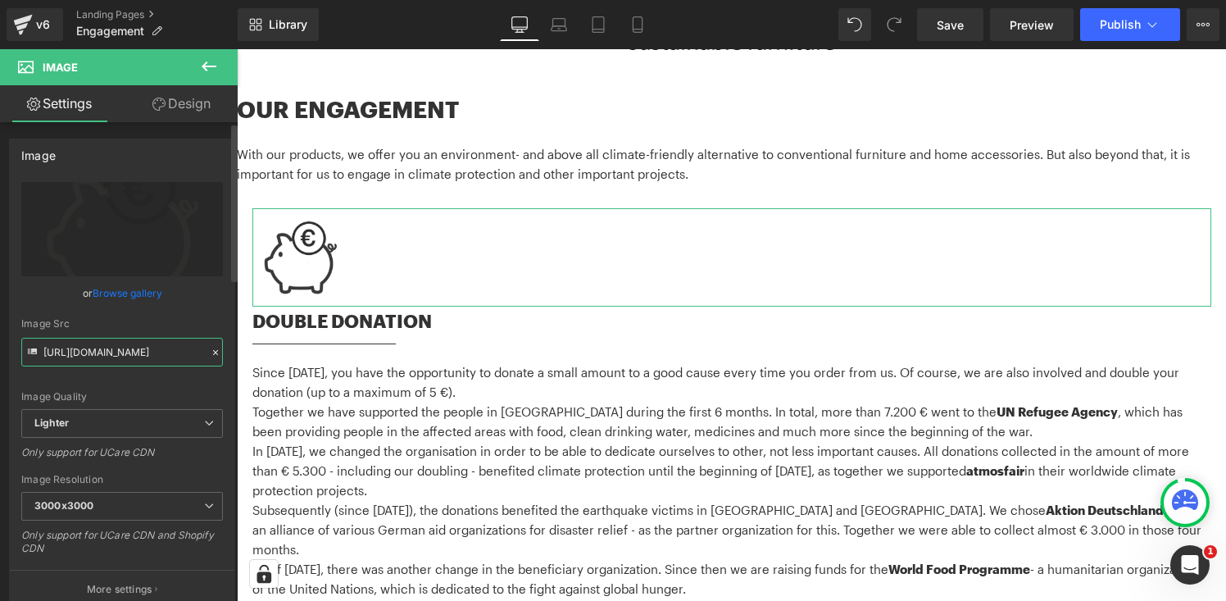
click at [106, 353] on input "https://ucarecdn.com/e7ebef7a-2319-4e81-8f82-a24e223cf888/-/format/auto/-/previ…" at bounding box center [122, 352] width 202 height 29
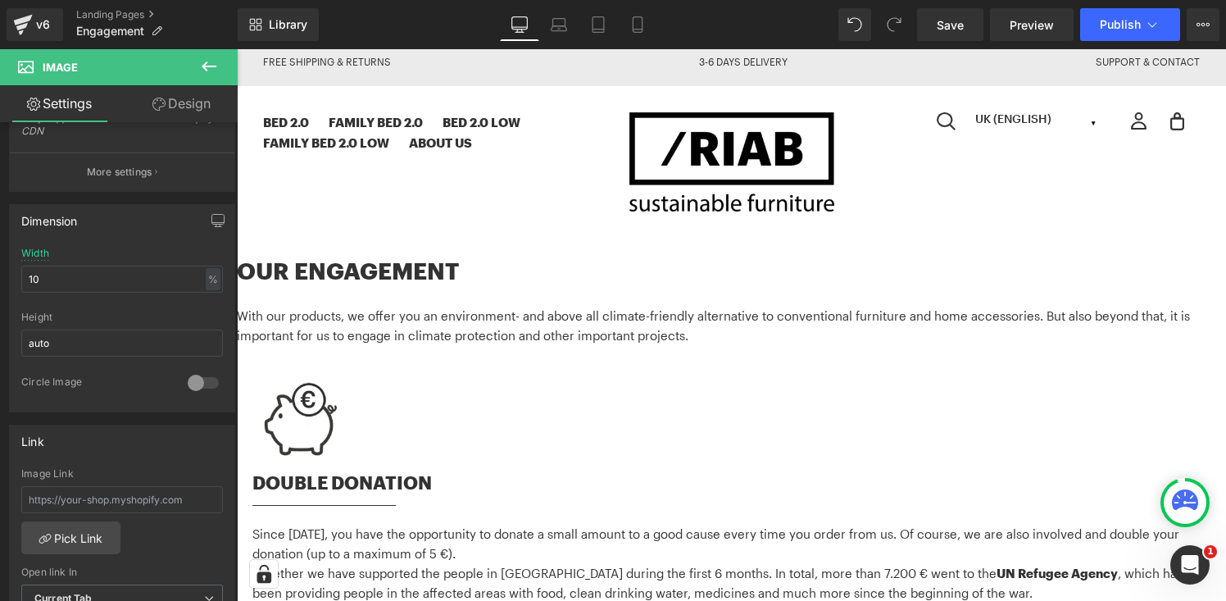
scroll to position [0, 0]
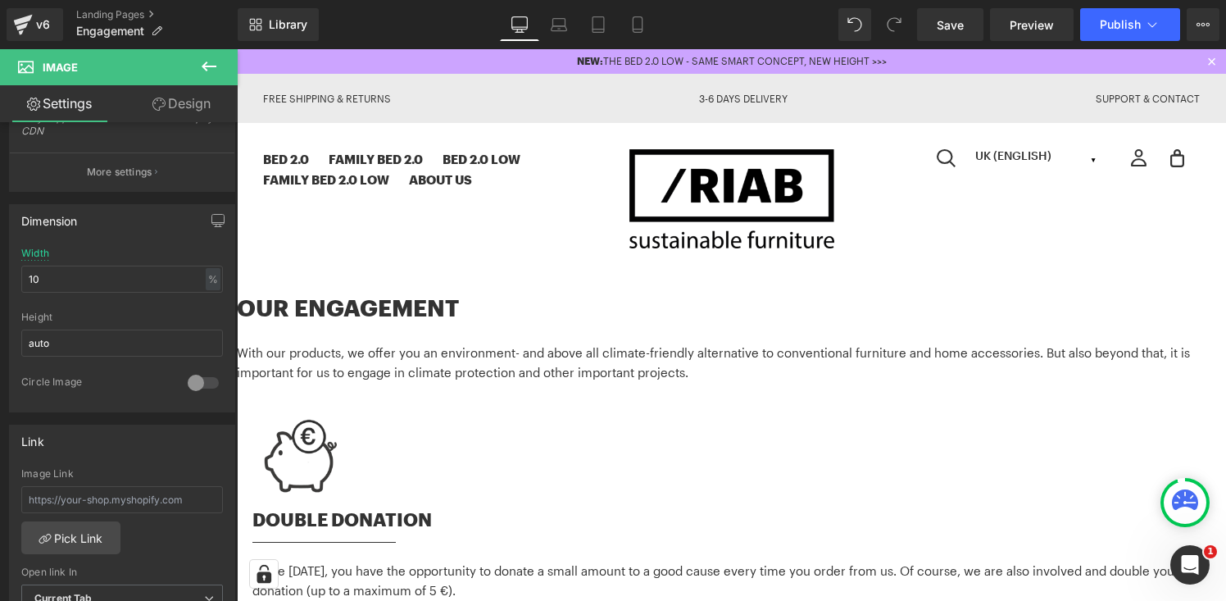
click at [355, 312] on h1 "OUR ENGAGEMENT" at bounding box center [732, 307] width 990 height 37
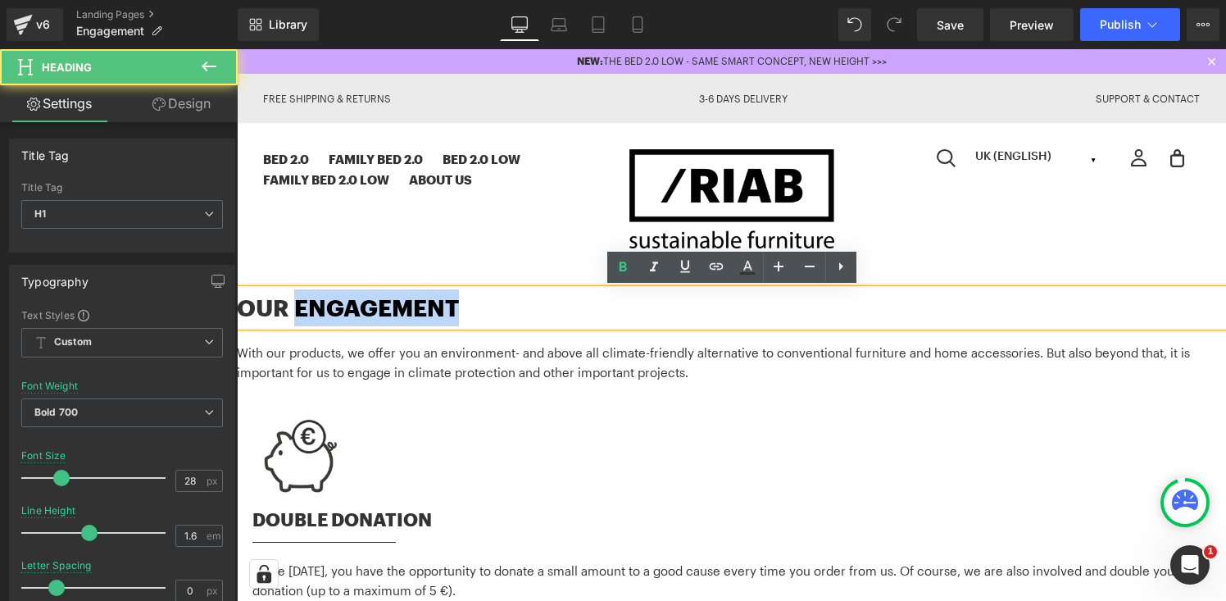
click at [355, 312] on h1 "OUR ENGAGEMENT" at bounding box center [732, 307] width 990 height 37
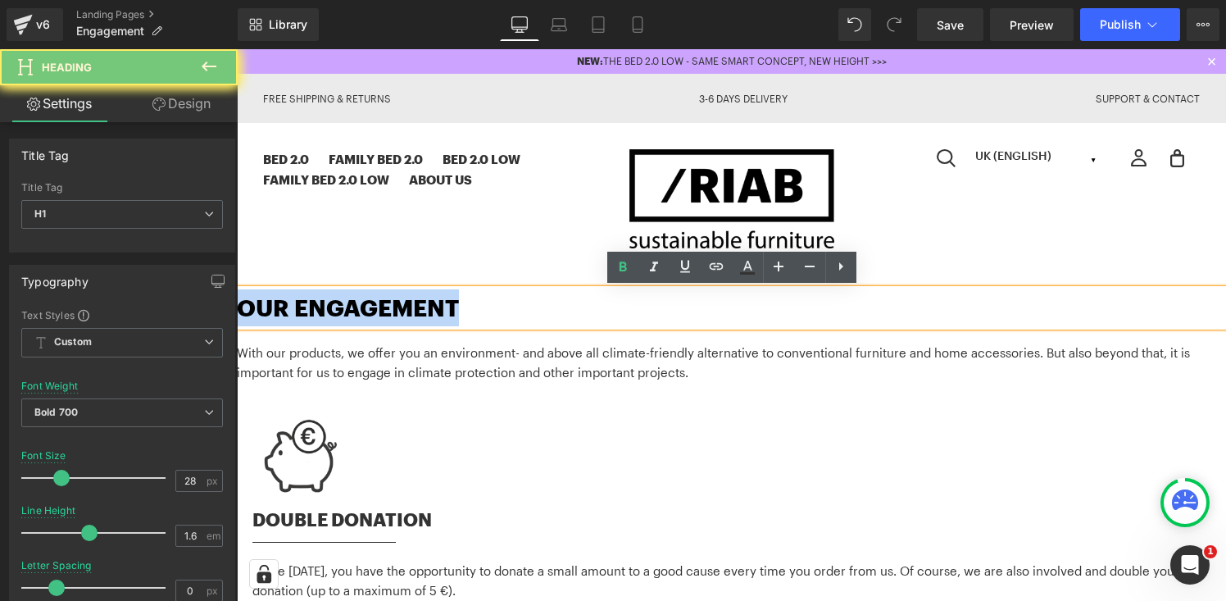
click at [355, 312] on h1 "OUR ENGAGEMENT" at bounding box center [732, 307] width 990 height 37
copy h1 "OUR ENGAGEMENT"
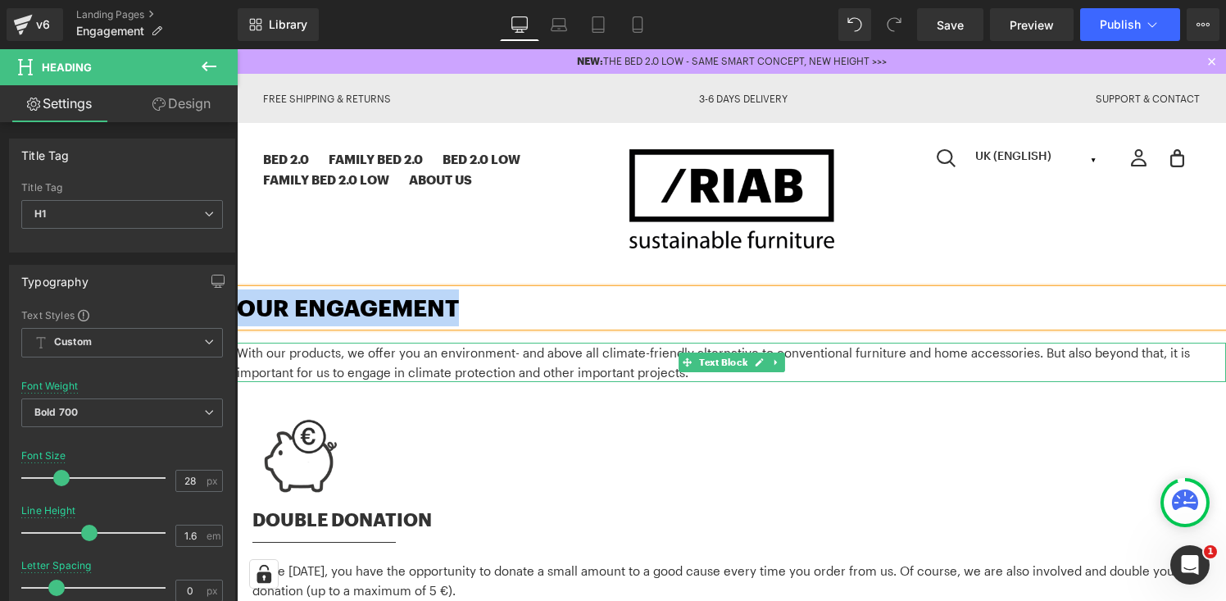
click at [332, 352] on p "With our products, we offer you an environment- and above all climate-friendly …" at bounding box center [732, 362] width 990 height 39
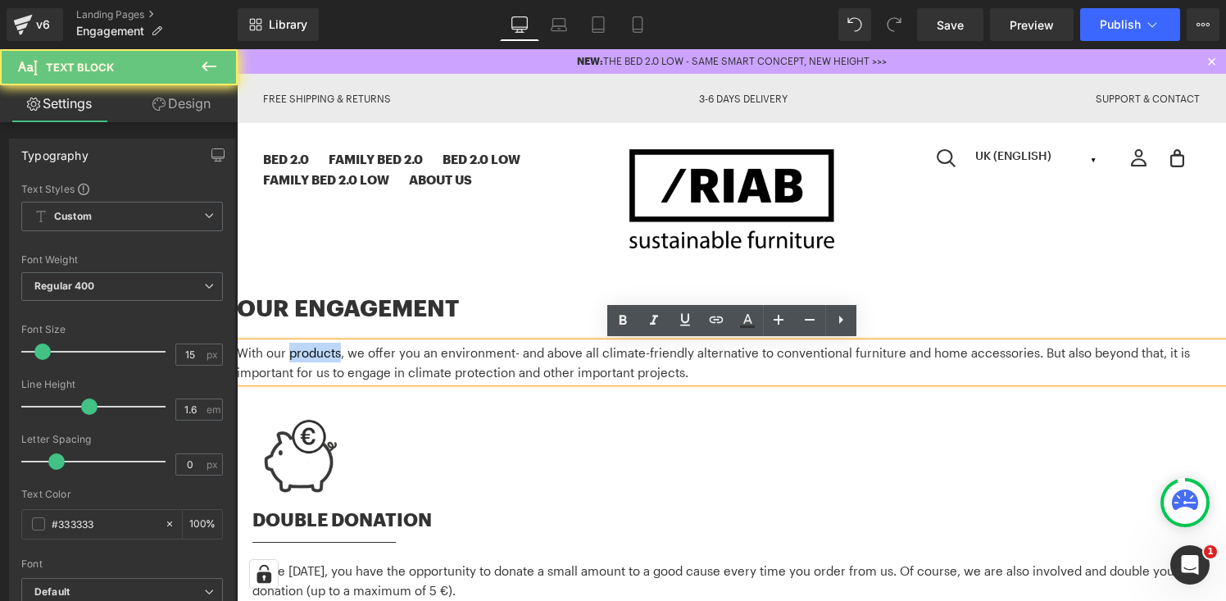
click at [332, 352] on p "With our products, we offer you an environment- and above all climate-friendly …" at bounding box center [732, 362] width 990 height 39
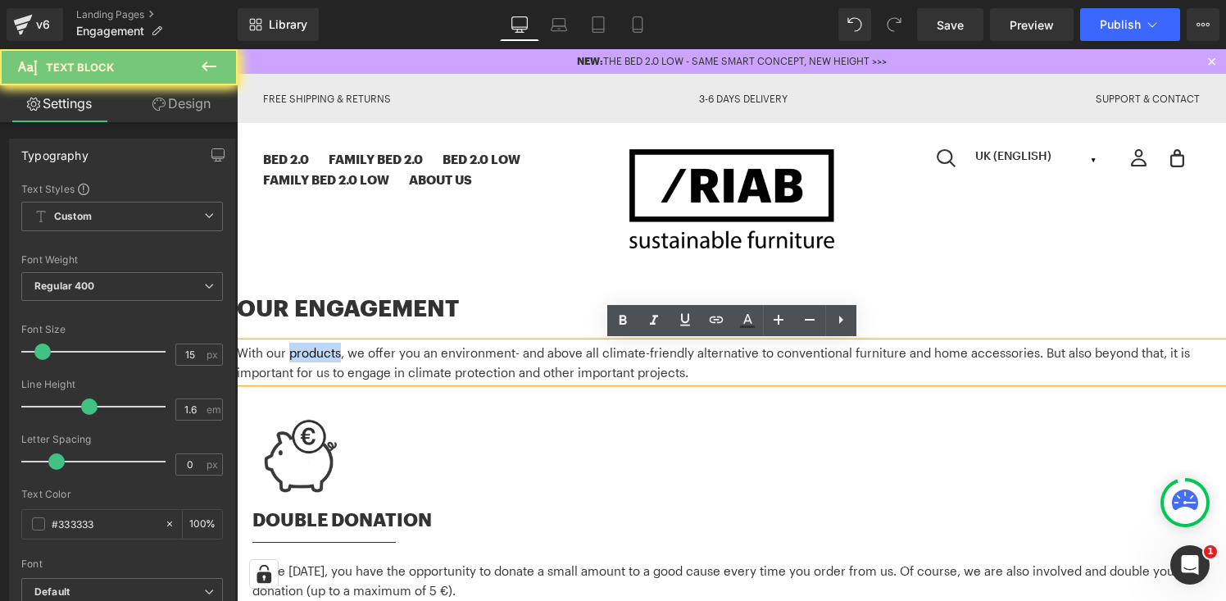
copy p "With our products, we offer you an environment- and above all climate-friendly …"
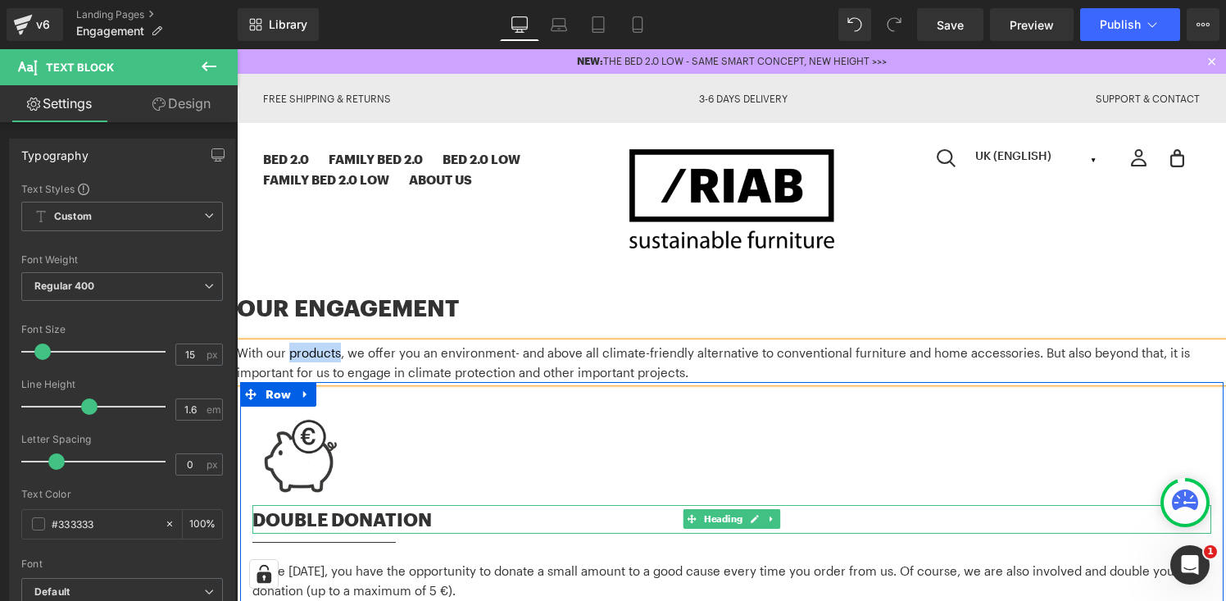
click at [330, 514] on h2 "DOUBLE DONATION" at bounding box center [732, 519] width 959 height 29
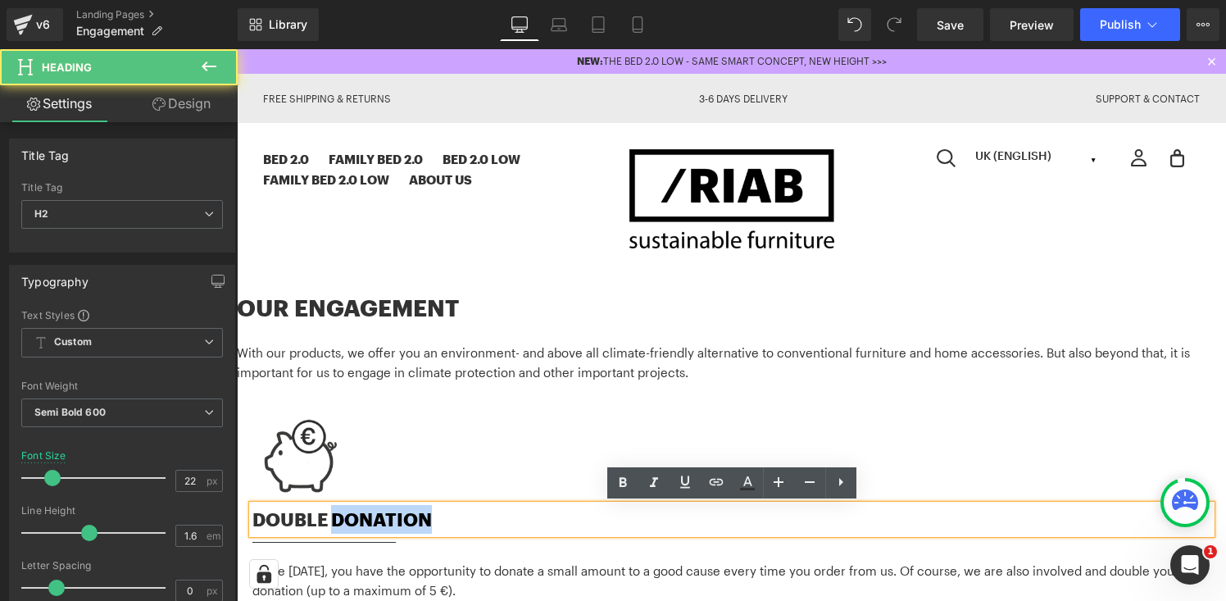
click at [330, 514] on h2 "DOUBLE DONATION" at bounding box center [732, 519] width 959 height 29
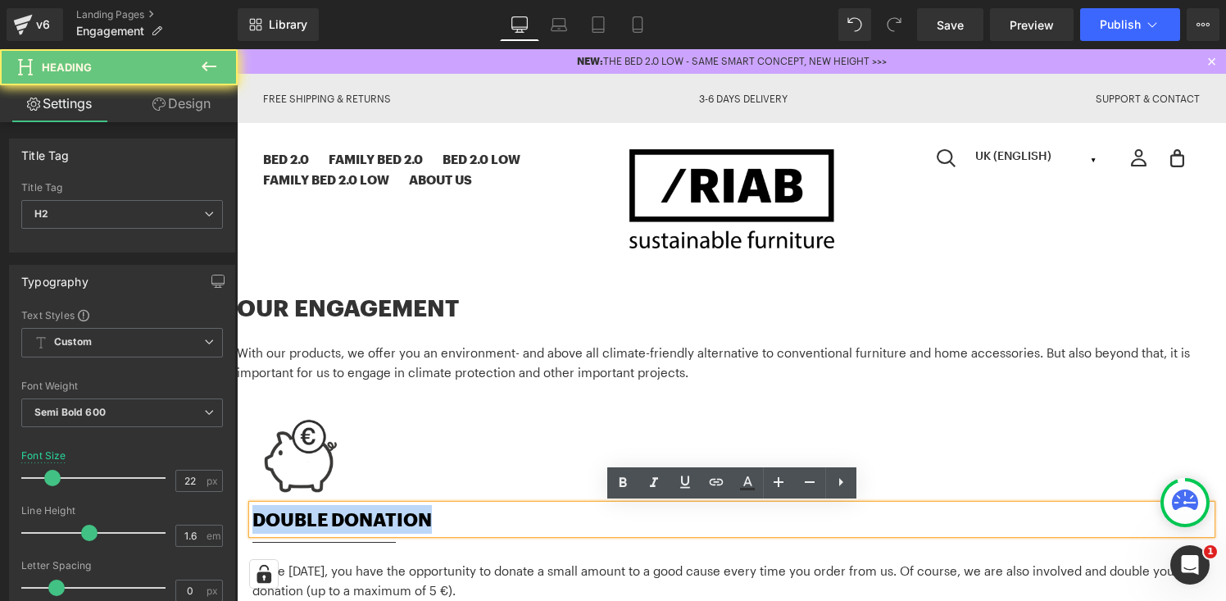
click at [330, 514] on h2 "DOUBLE DONATION" at bounding box center [732, 519] width 959 height 29
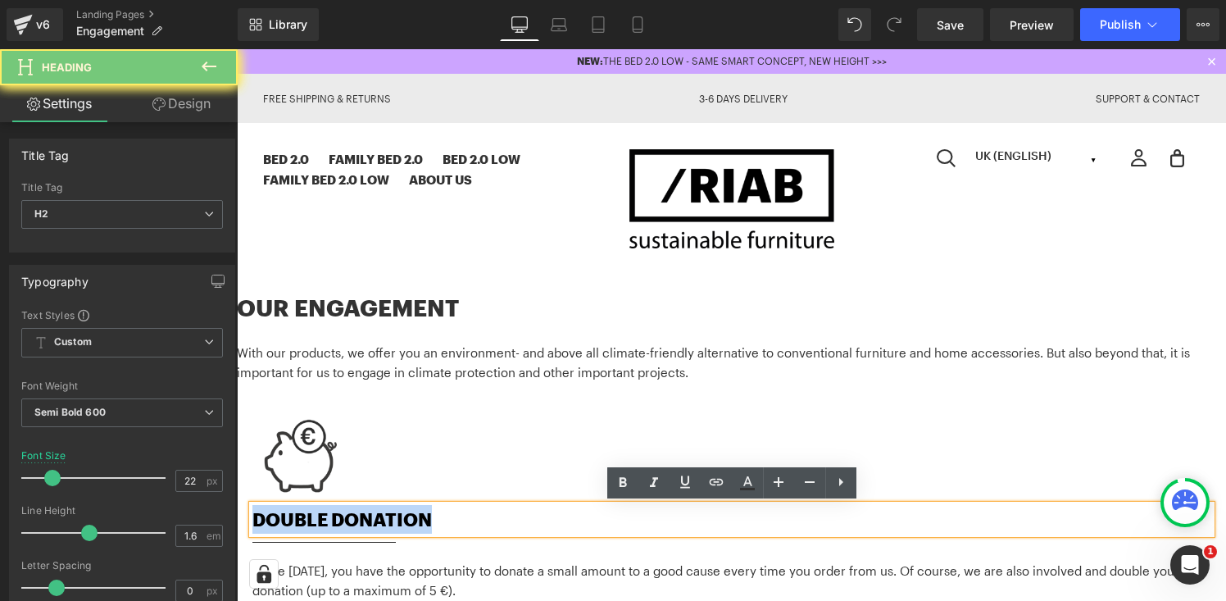
copy h2 "DOUBLE DONATION"
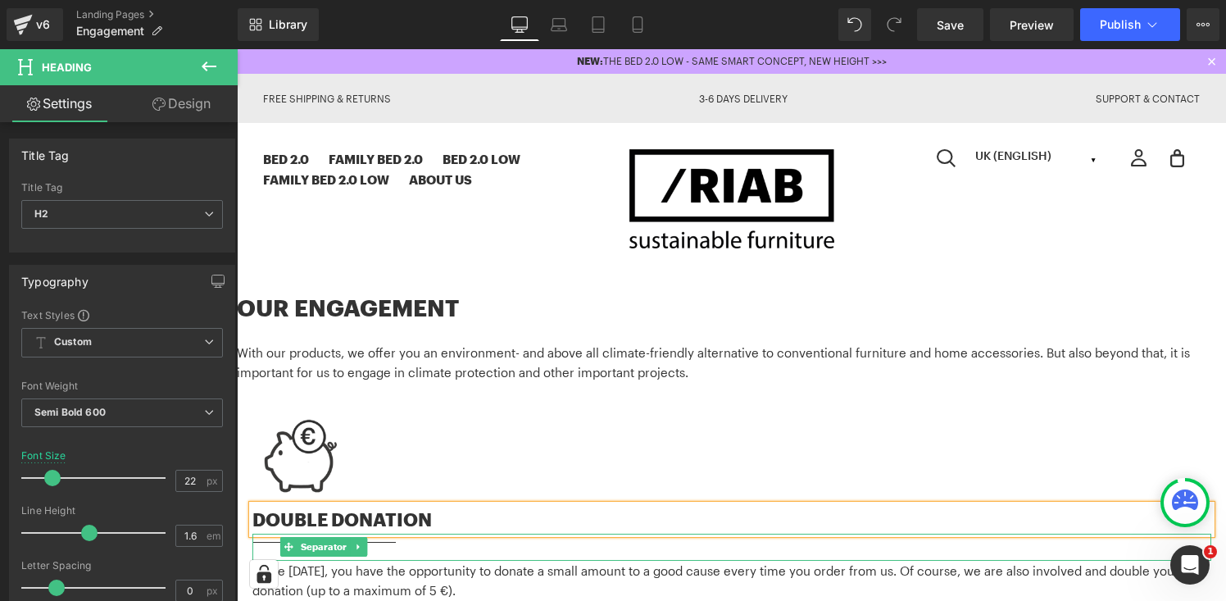
click at [266, 544] on hr at bounding box center [325, 546] width 144 height 9
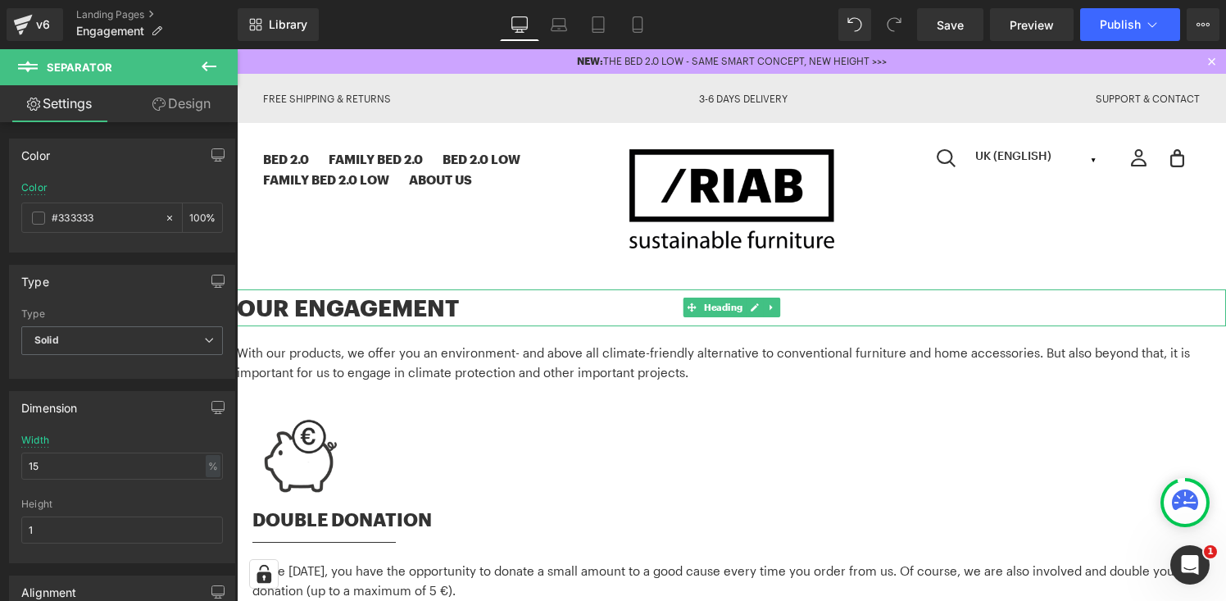
click at [351, 313] on h1 "OUR ENGAGEMENT" at bounding box center [732, 307] width 990 height 37
